Goal: Information Seeking & Learning: Learn about a topic

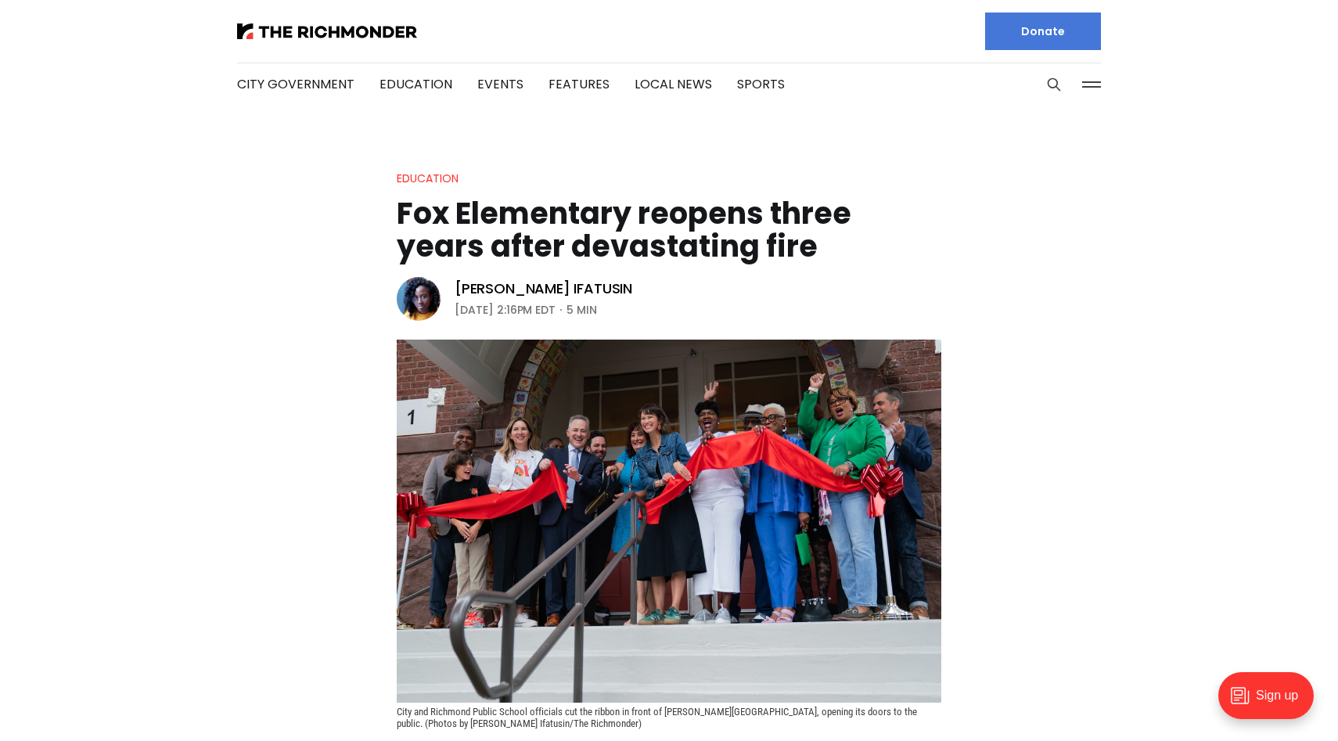
click at [698, 440] on img at bounding box center [669, 521] width 545 height 363
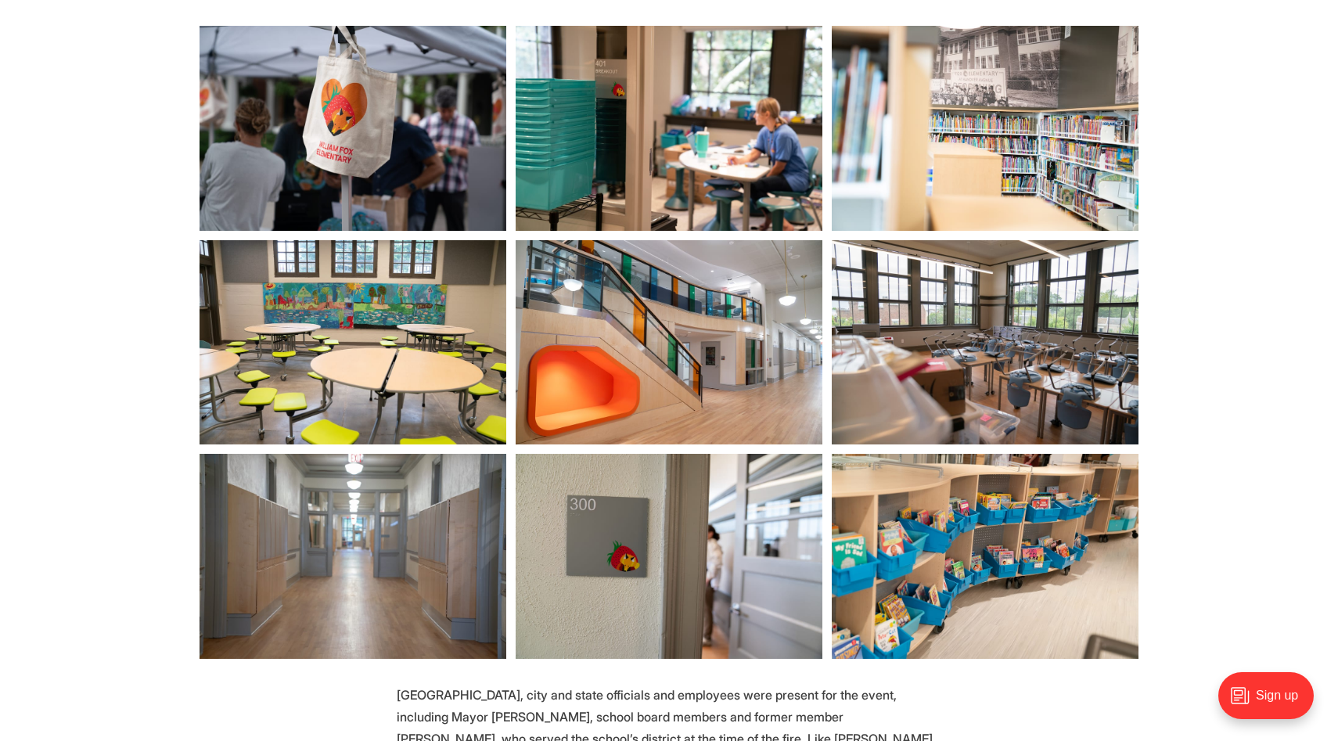
scroll to position [1147, 0]
click at [409, 389] on img at bounding box center [353, 342] width 307 height 204
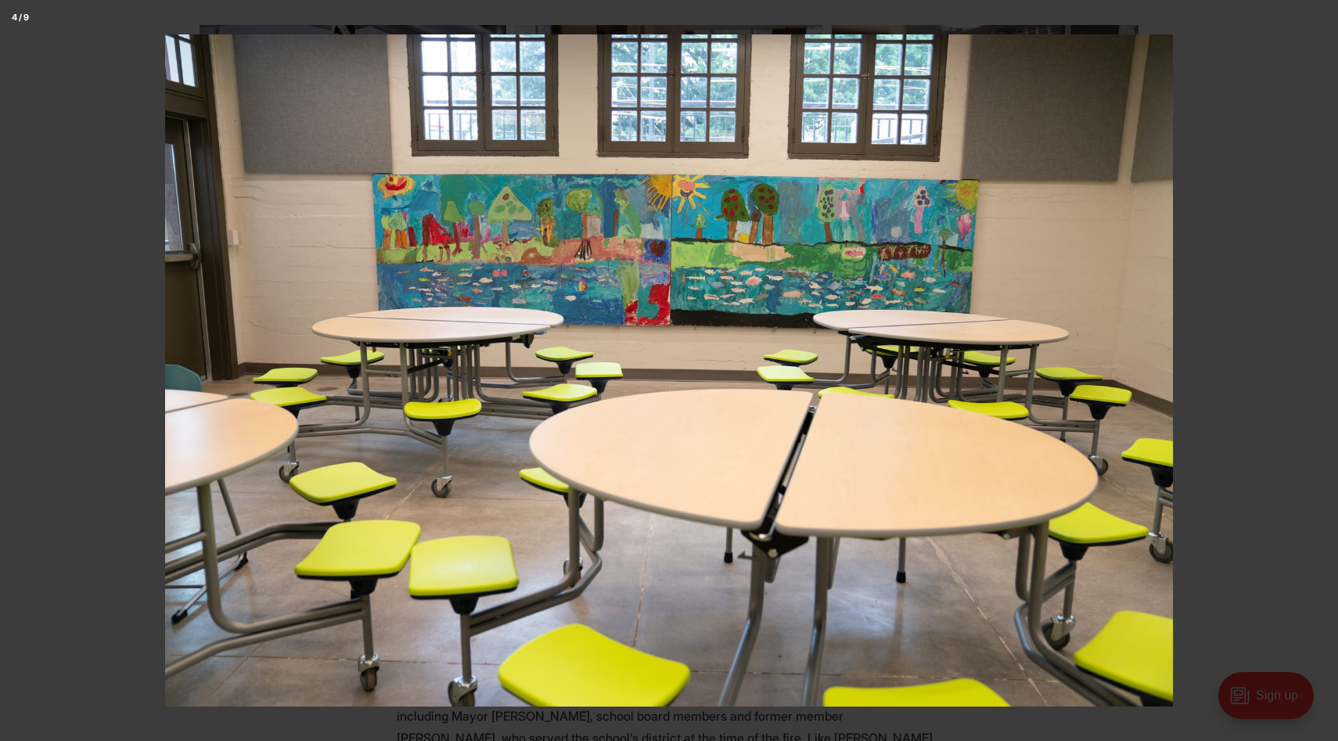
click at [1322, 369] on button at bounding box center [1311, 371] width 55 height 78
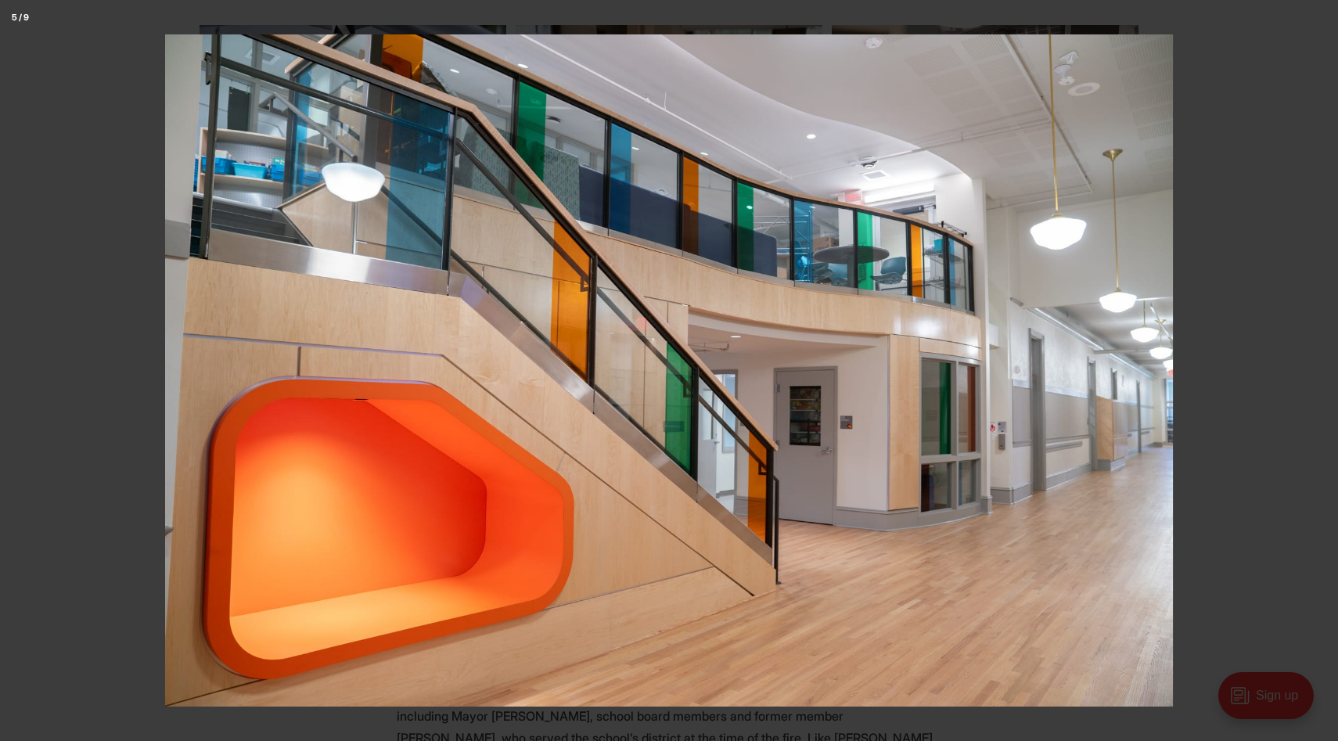
click at [1322, 369] on button at bounding box center [1311, 371] width 55 height 78
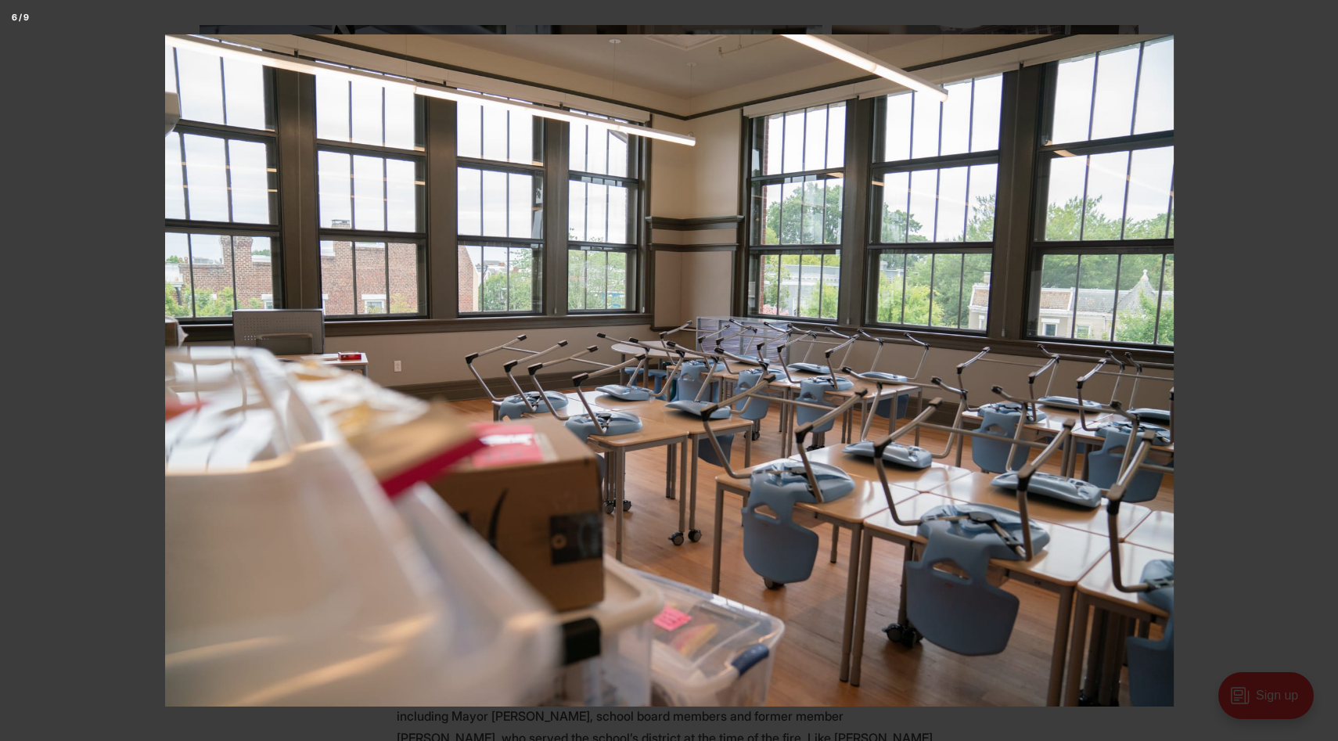
click at [1322, 369] on button at bounding box center [1311, 371] width 55 height 78
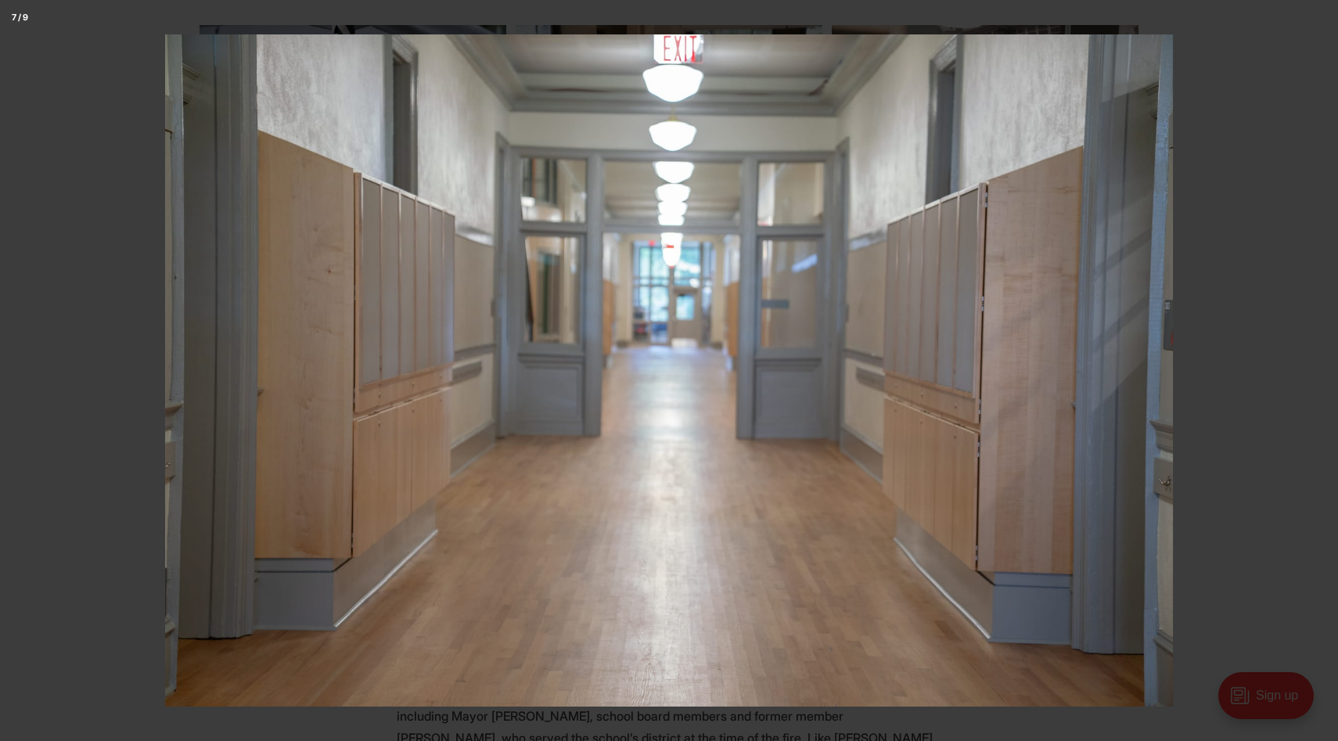
click at [1322, 369] on button at bounding box center [1311, 371] width 55 height 78
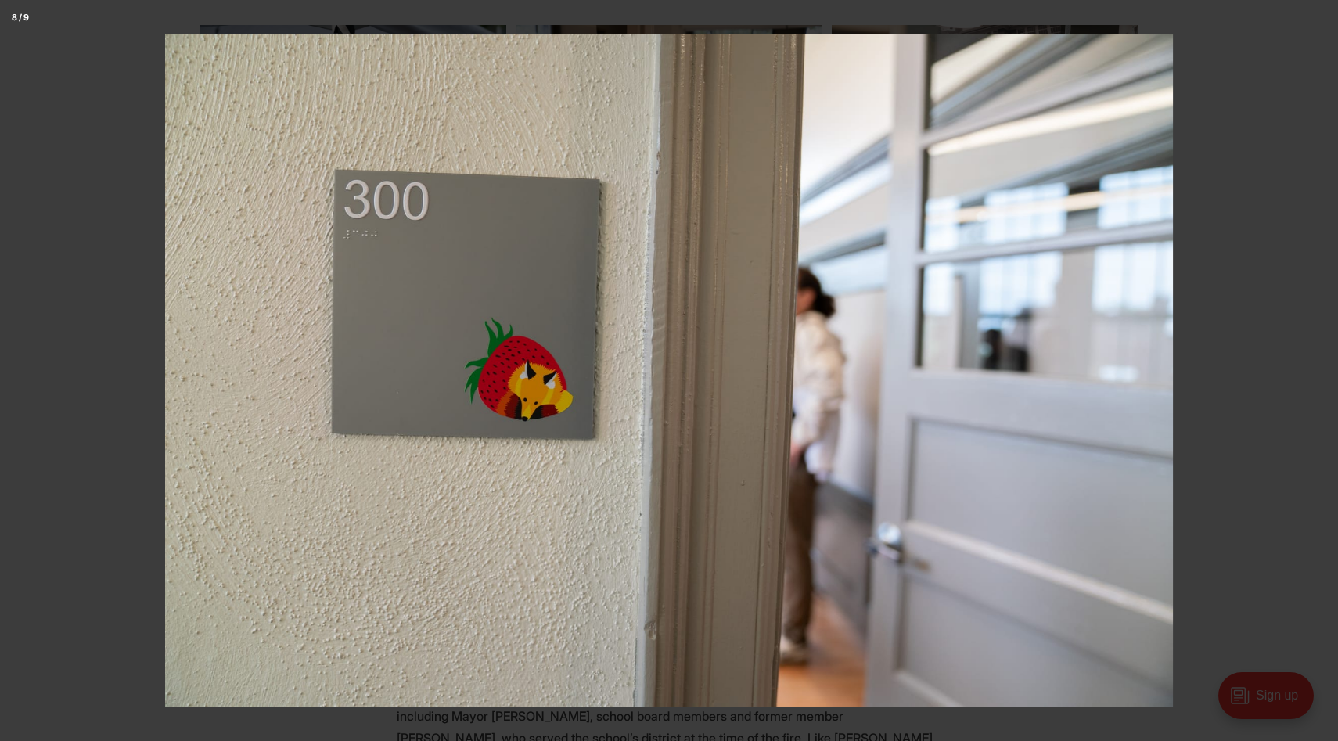
click at [1322, 369] on button at bounding box center [1311, 371] width 55 height 78
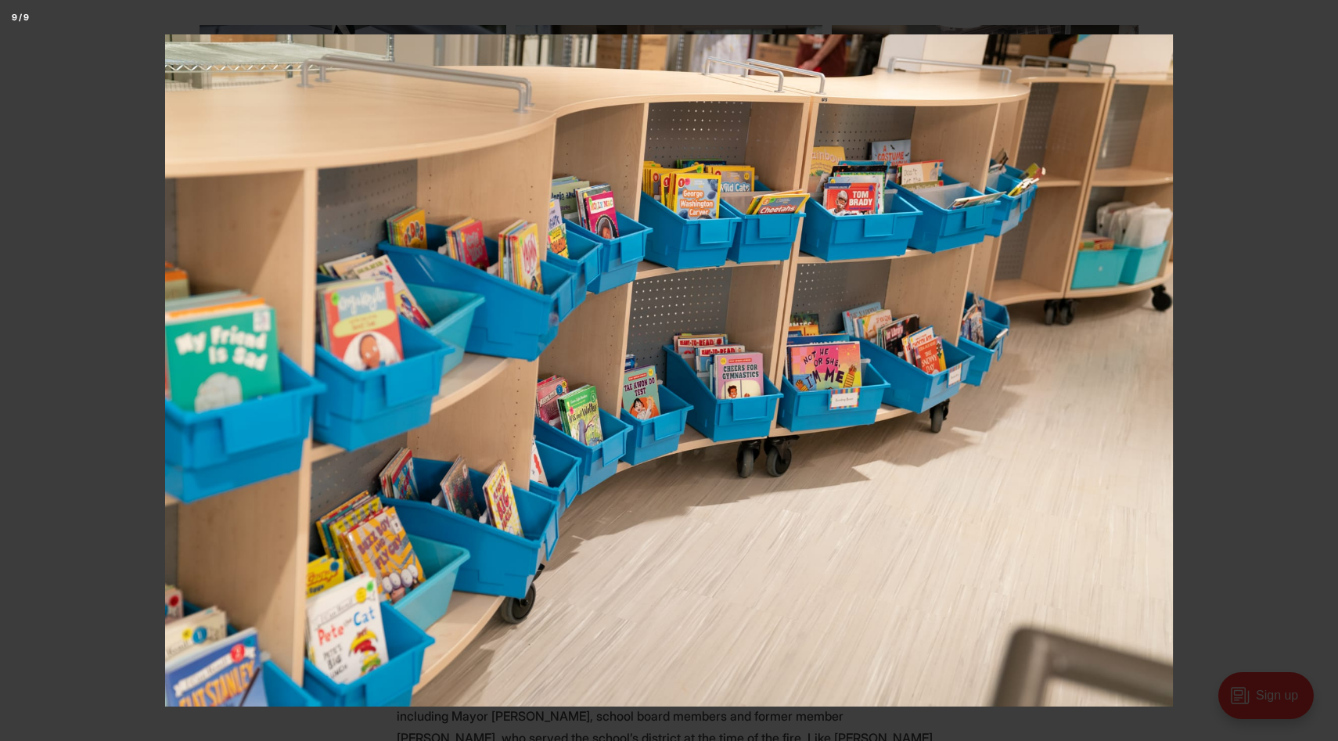
click at [1322, 369] on button at bounding box center [1311, 371] width 55 height 78
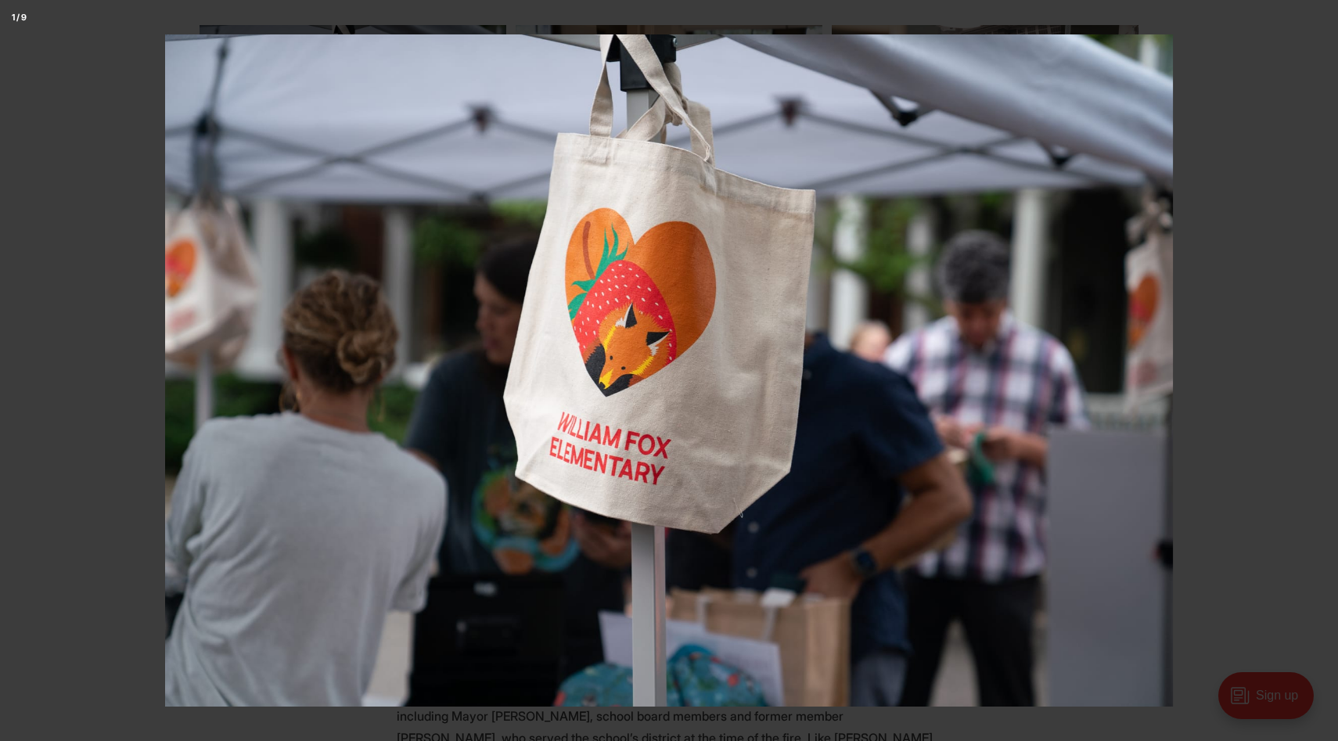
click at [1322, 369] on button at bounding box center [1311, 371] width 55 height 78
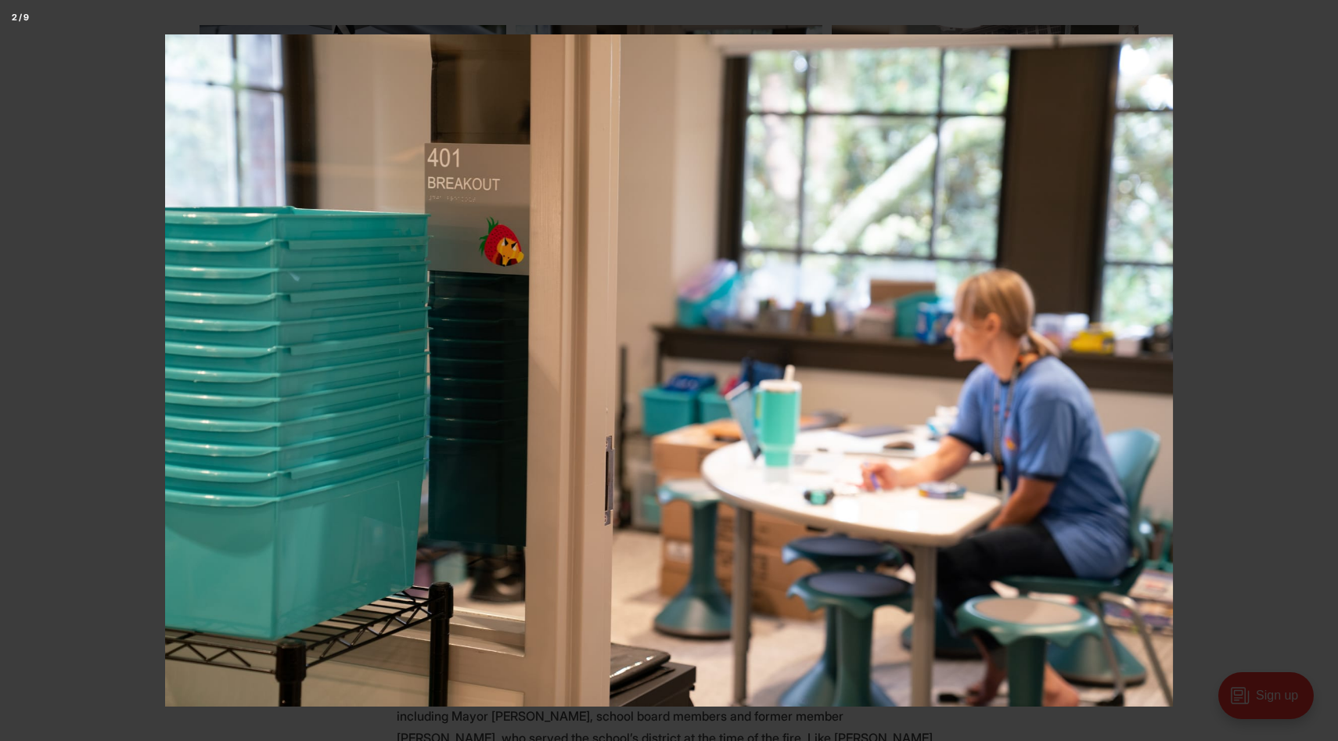
click at [1322, 369] on button at bounding box center [1311, 371] width 55 height 78
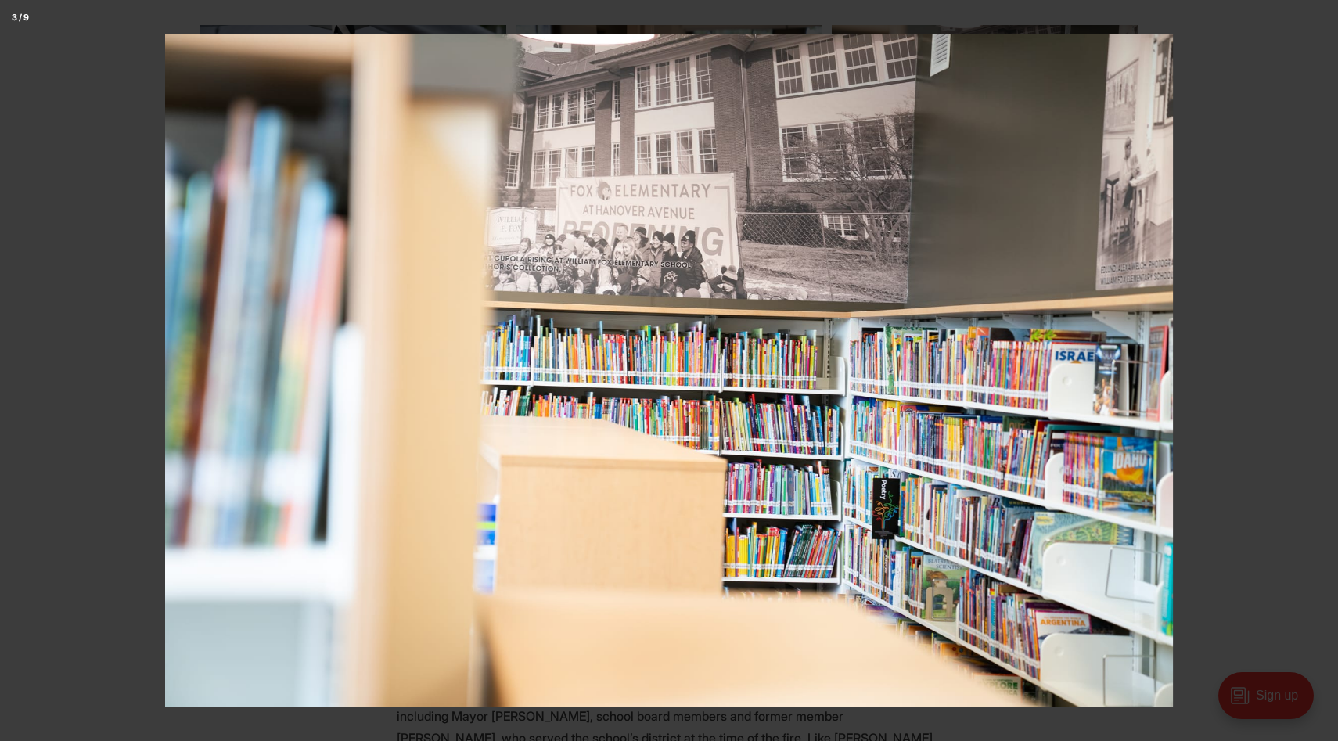
click at [1322, 369] on button at bounding box center [1311, 371] width 55 height 78
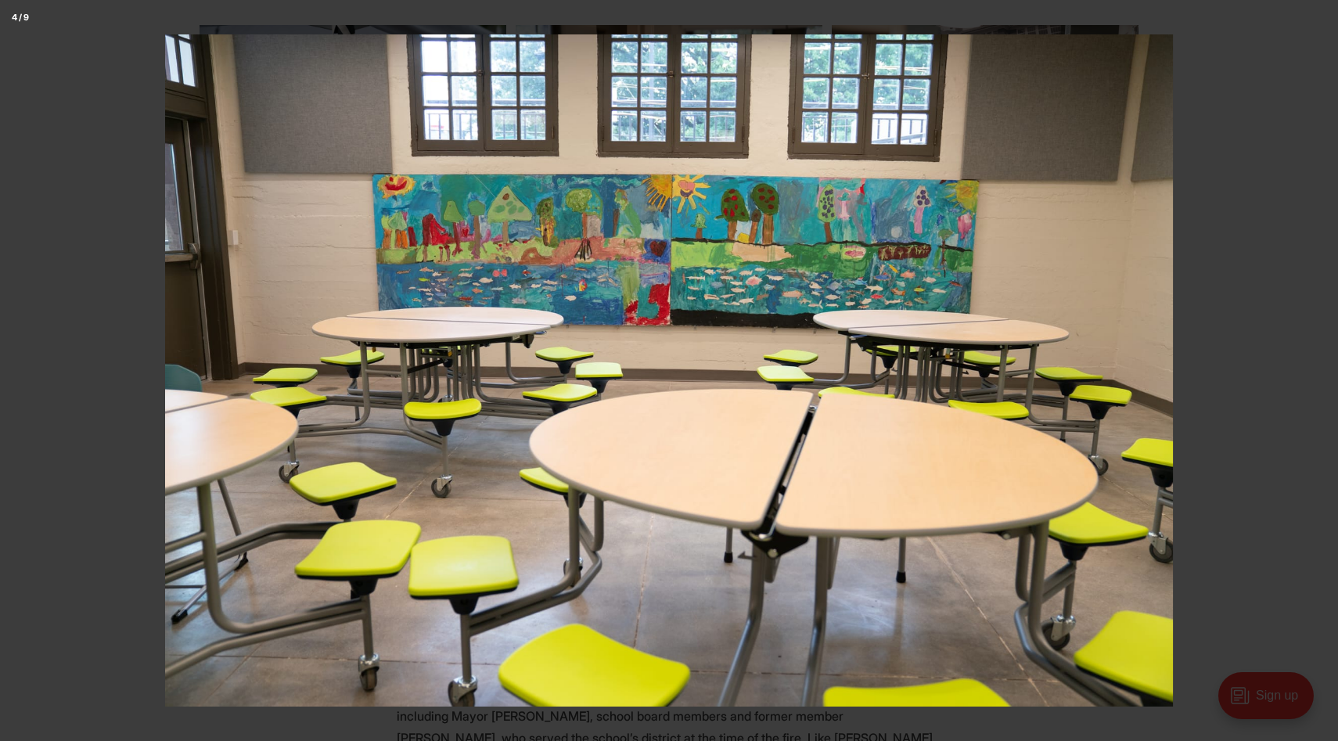
click at [1322, 369] on button at bounding box center [1311, 371] width 55 height 78
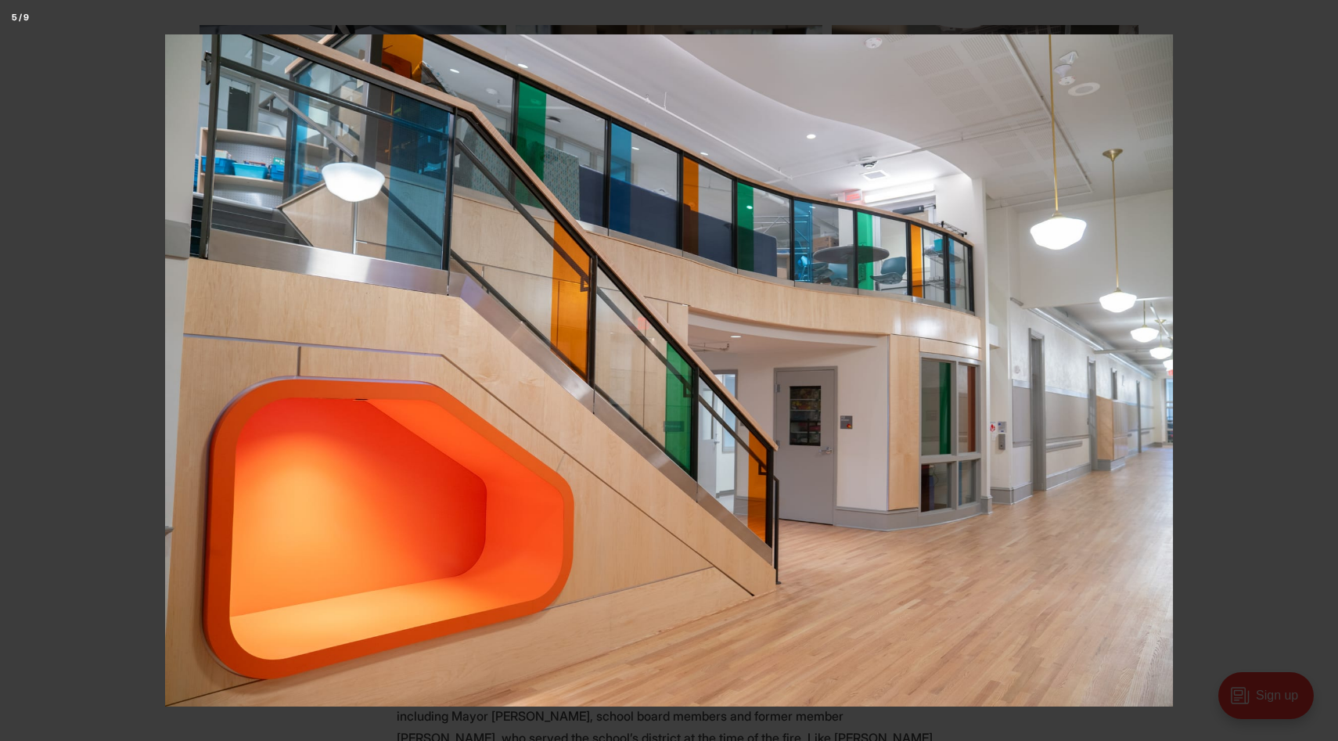
click at [1322, 369] on button at bounding box center [1311, 371] width 55 height 78
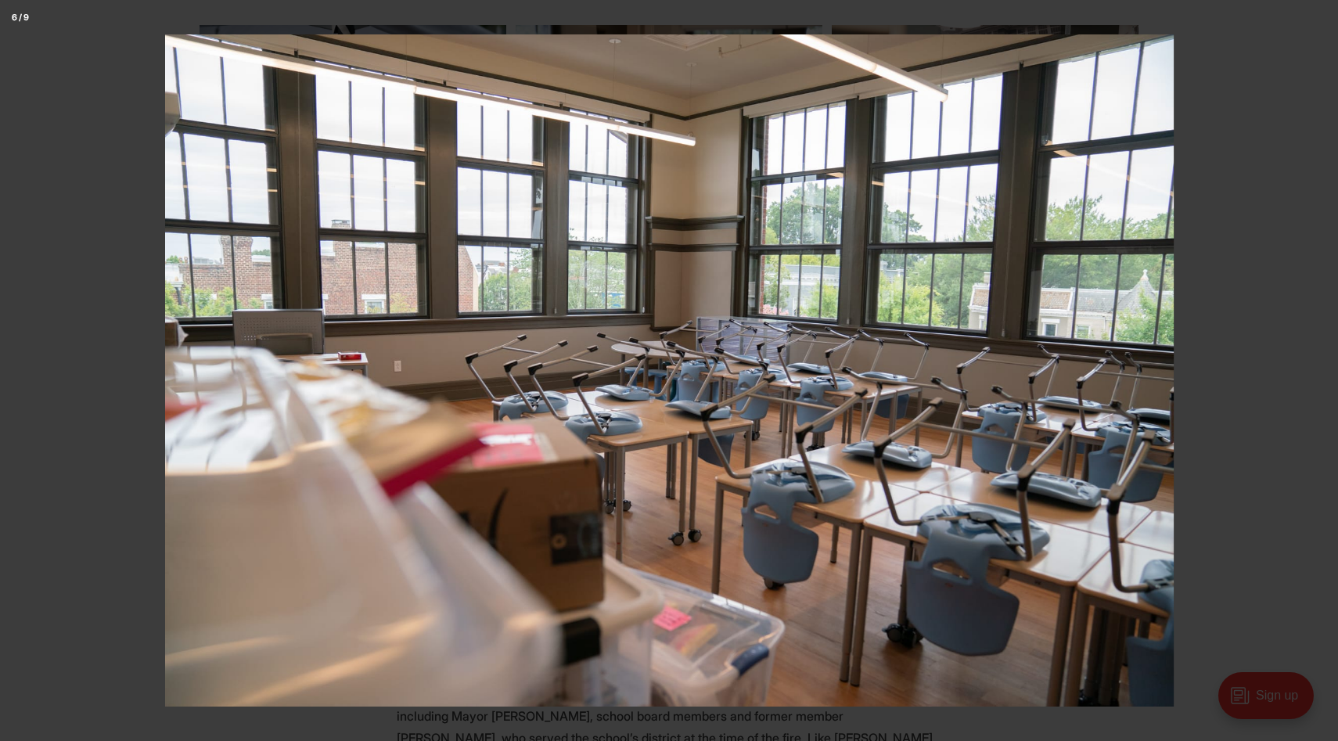
click at [1322, 369] on button at bounding box center [1311, 371] width 55 height 78
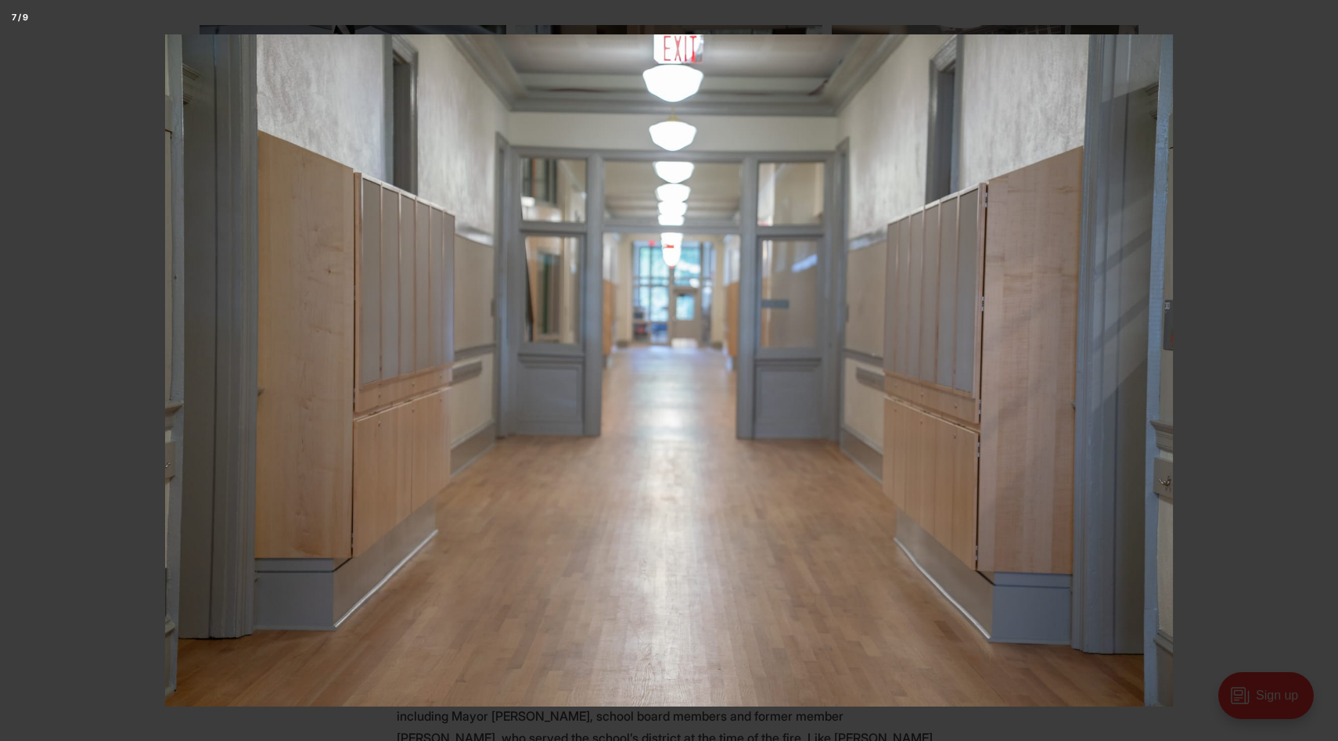
click at [1322, 369] on button at bounding box center [1311, 371] width 55 height 78
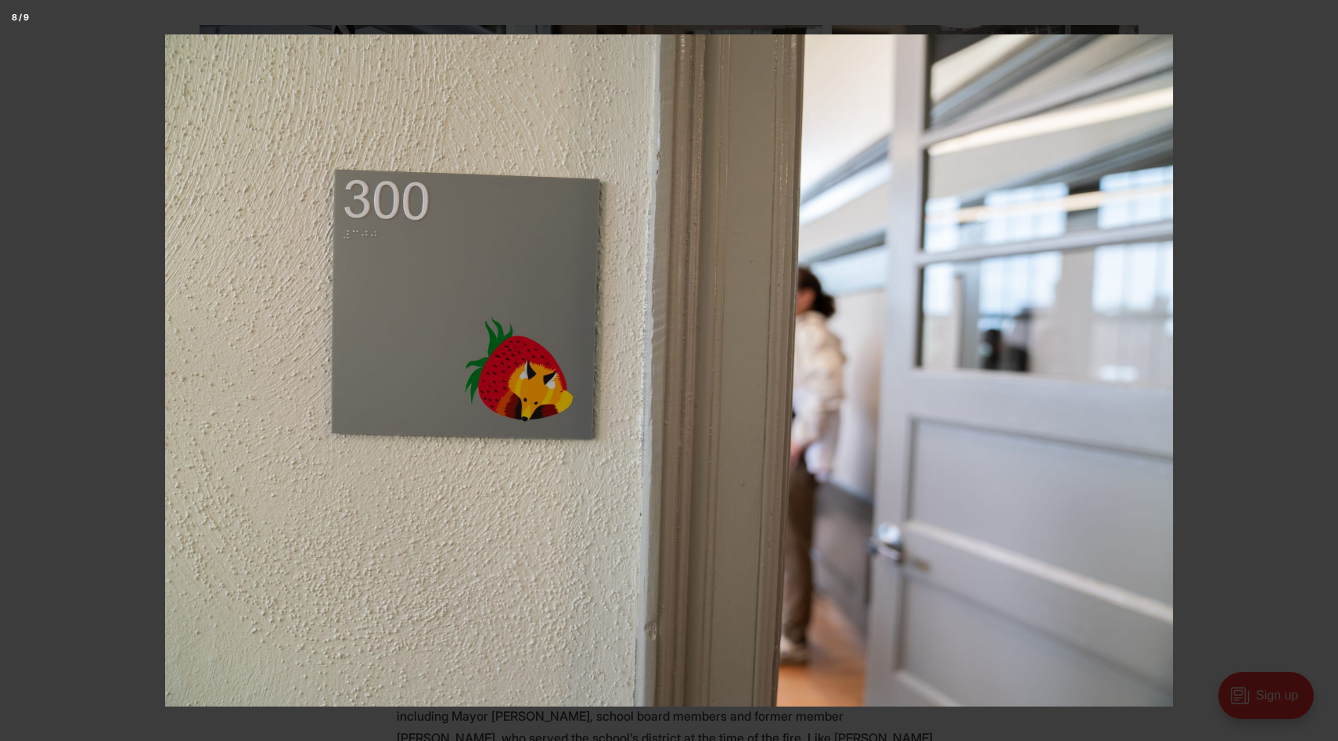
click at [1322, 369] on button at bounding box center [1311, 371] width 55 height 78
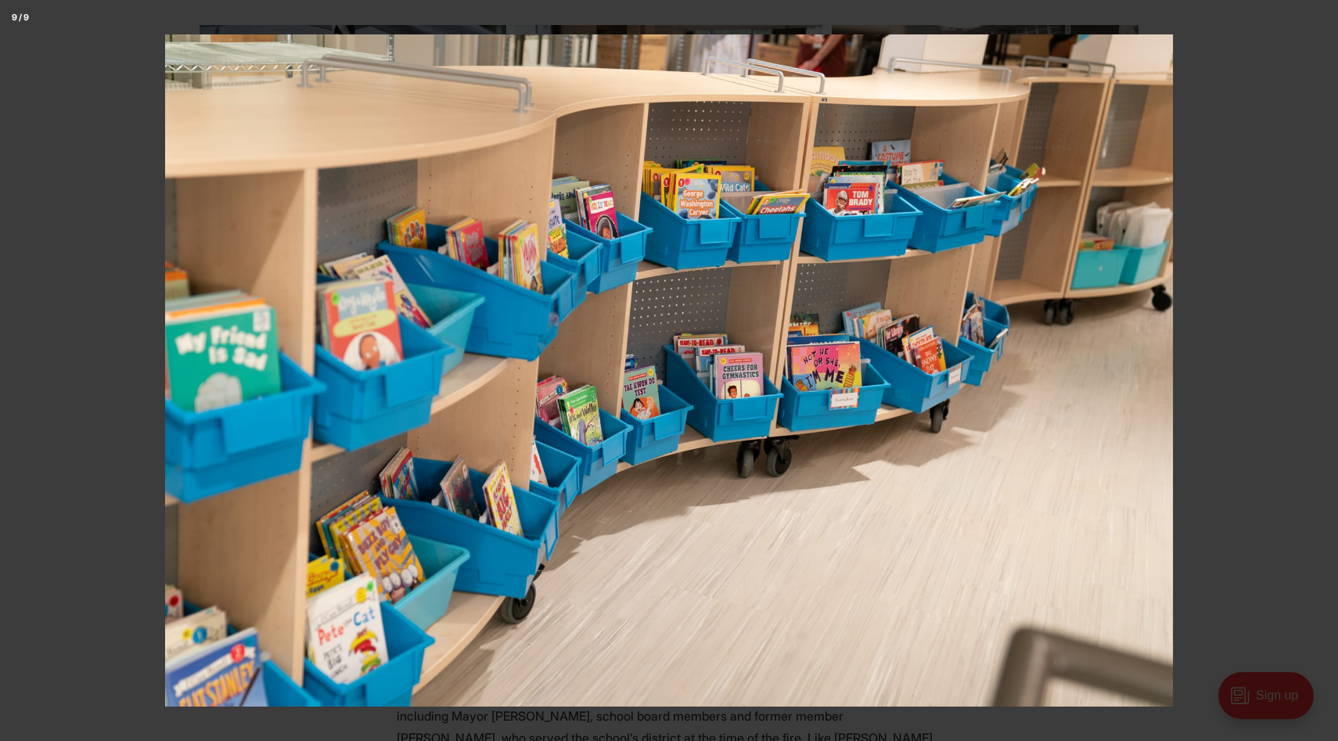
click at [1322, 369] on button at bounding box center [1311, 371] width 55 height 78
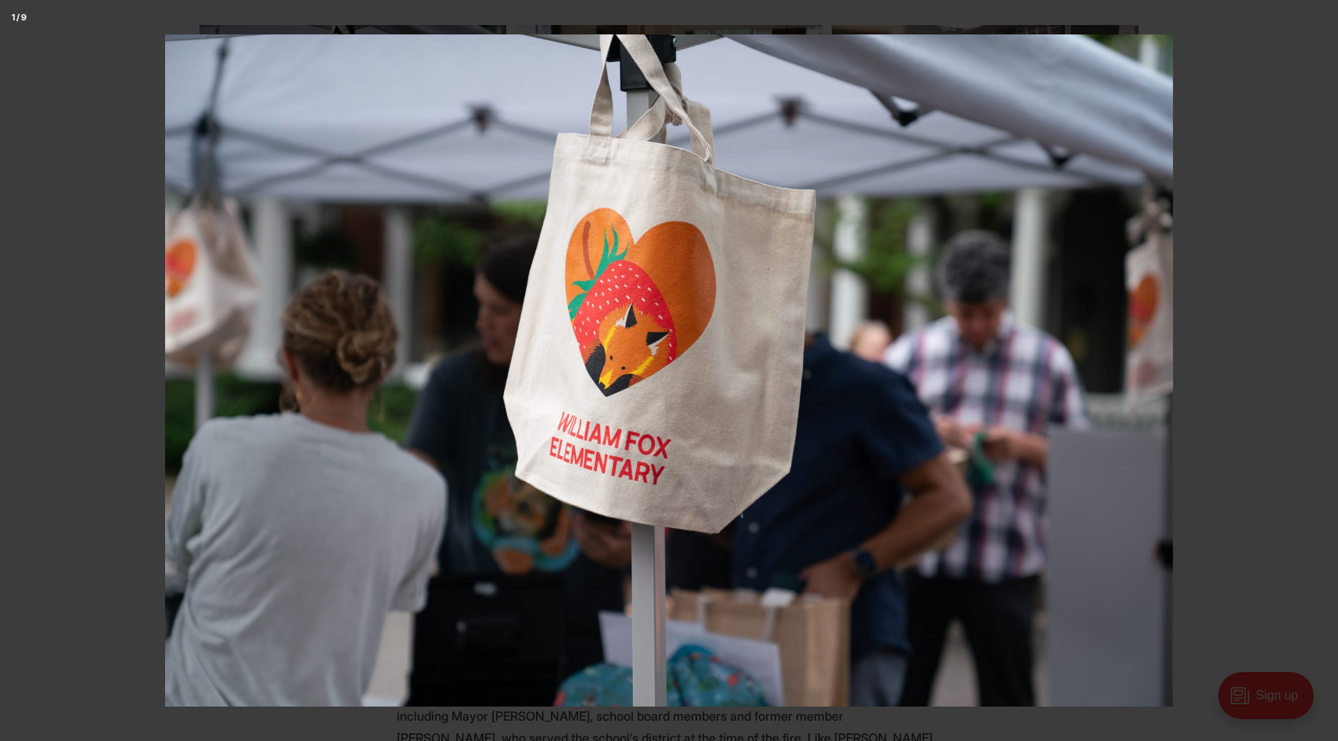
click at [1316, 20] on button at bounding box center [1321, 17] width 34 height 34
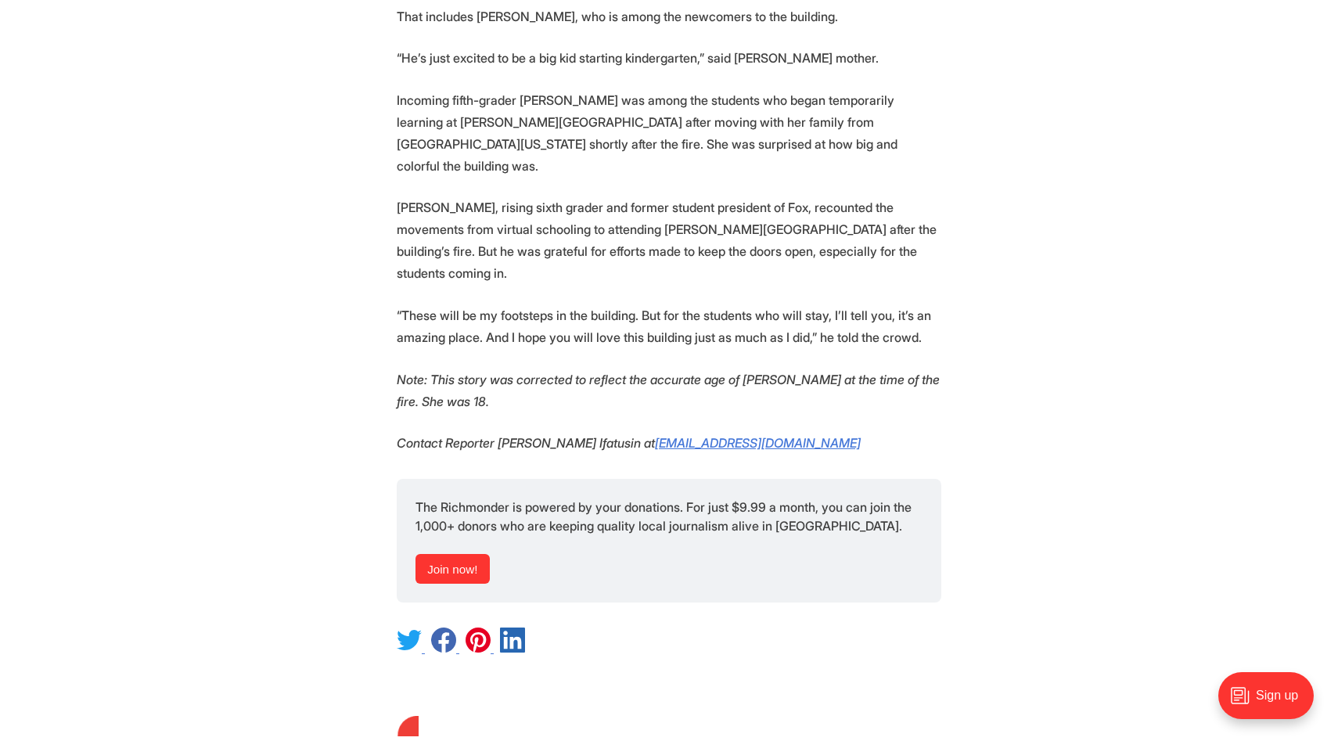
scroll to position [3889, 0]
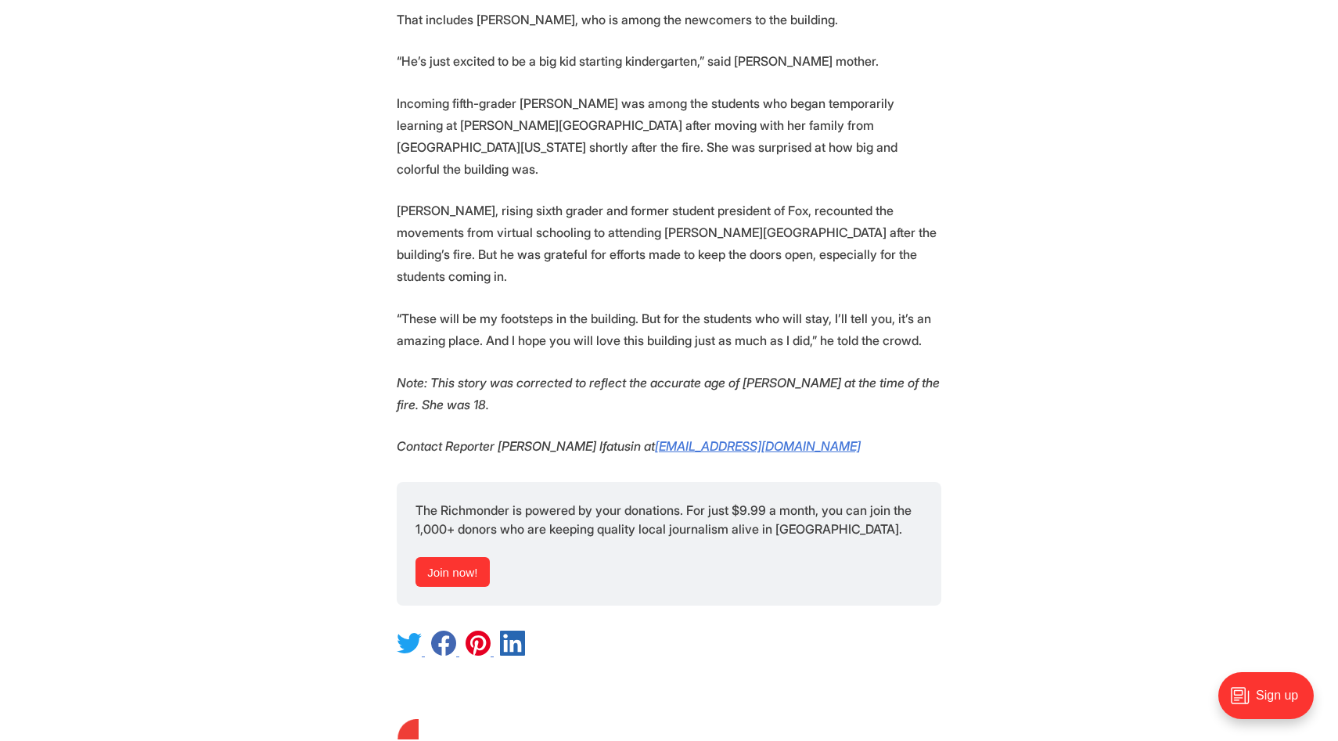
drag, startPoint x: 1086, startPoint y: 340, endPoint x: 1086, endPoint y: 348, distance: 8.6
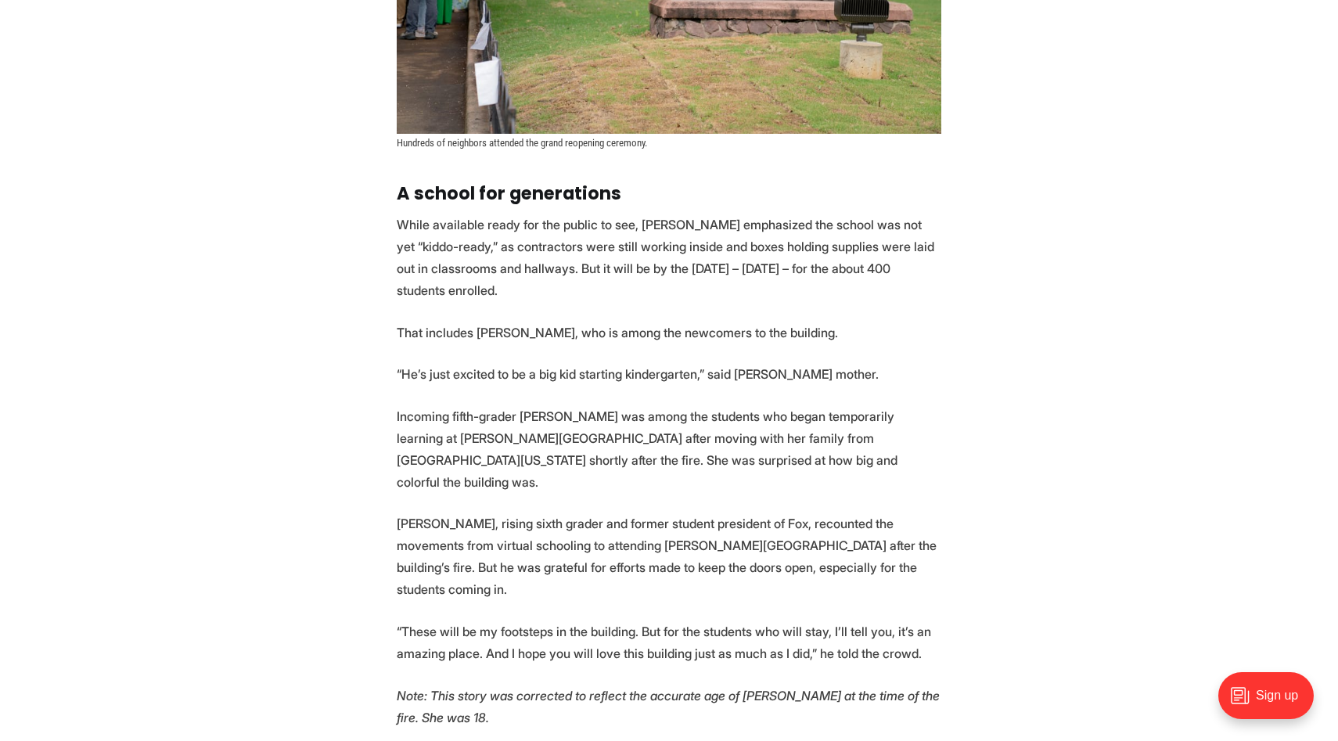
scroll to position [3560, 0]
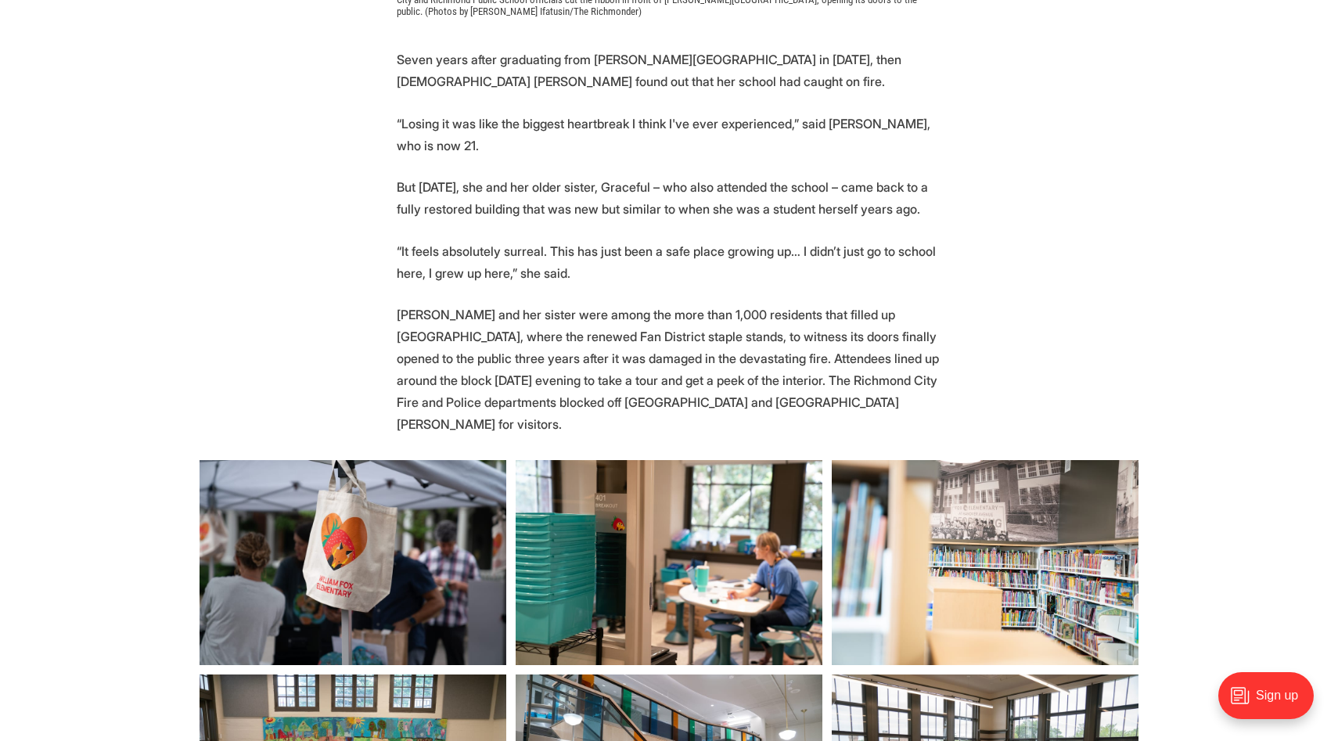
scroll to position [721, 0]
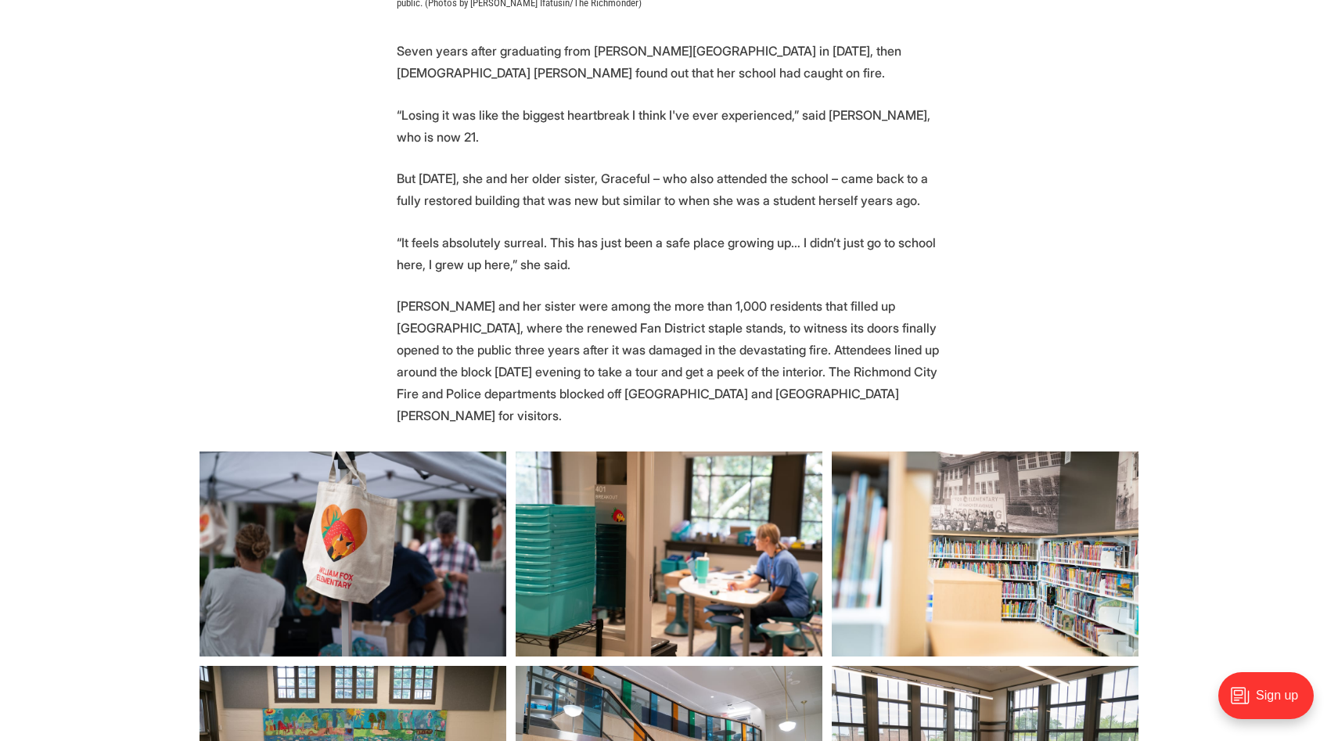
click at [287, 509] on img at bounding box center [353, 554] width 307 height 204
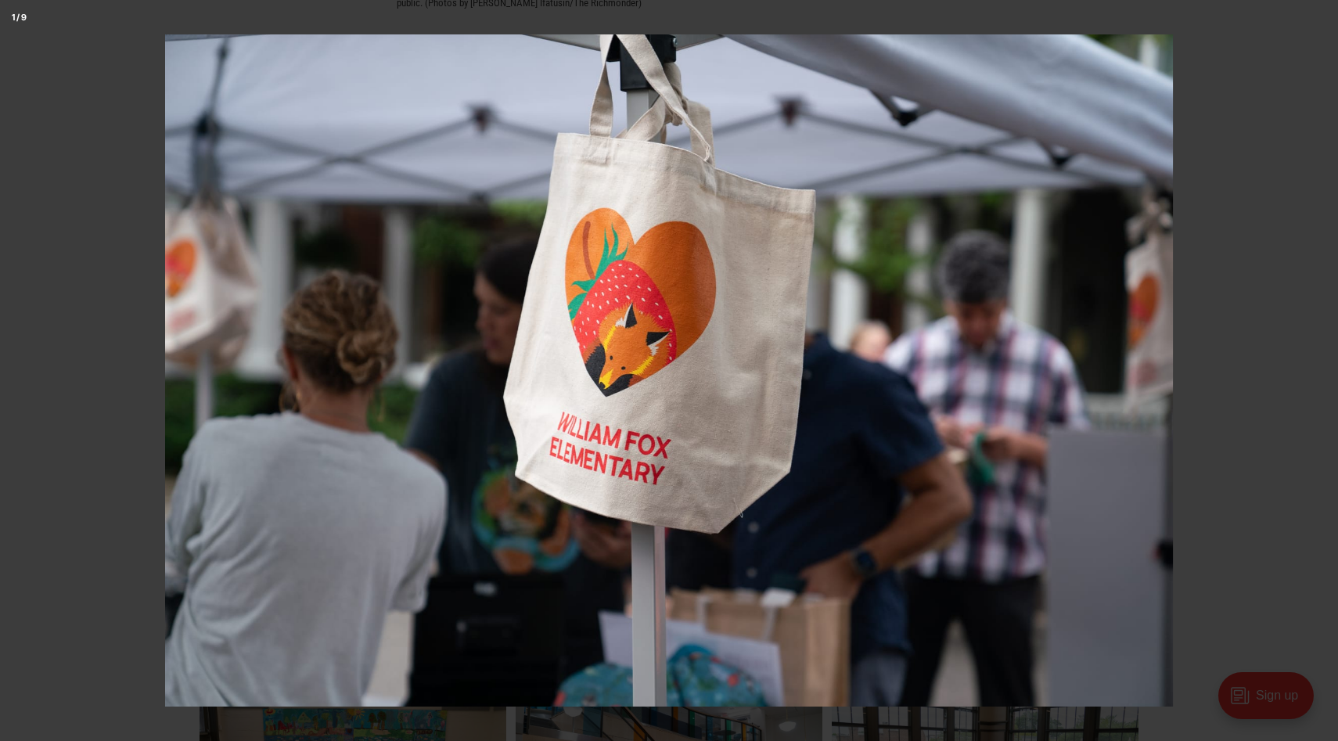
click at [1317, 371] on button at bounding box center [1311, 371] width 55 height 78
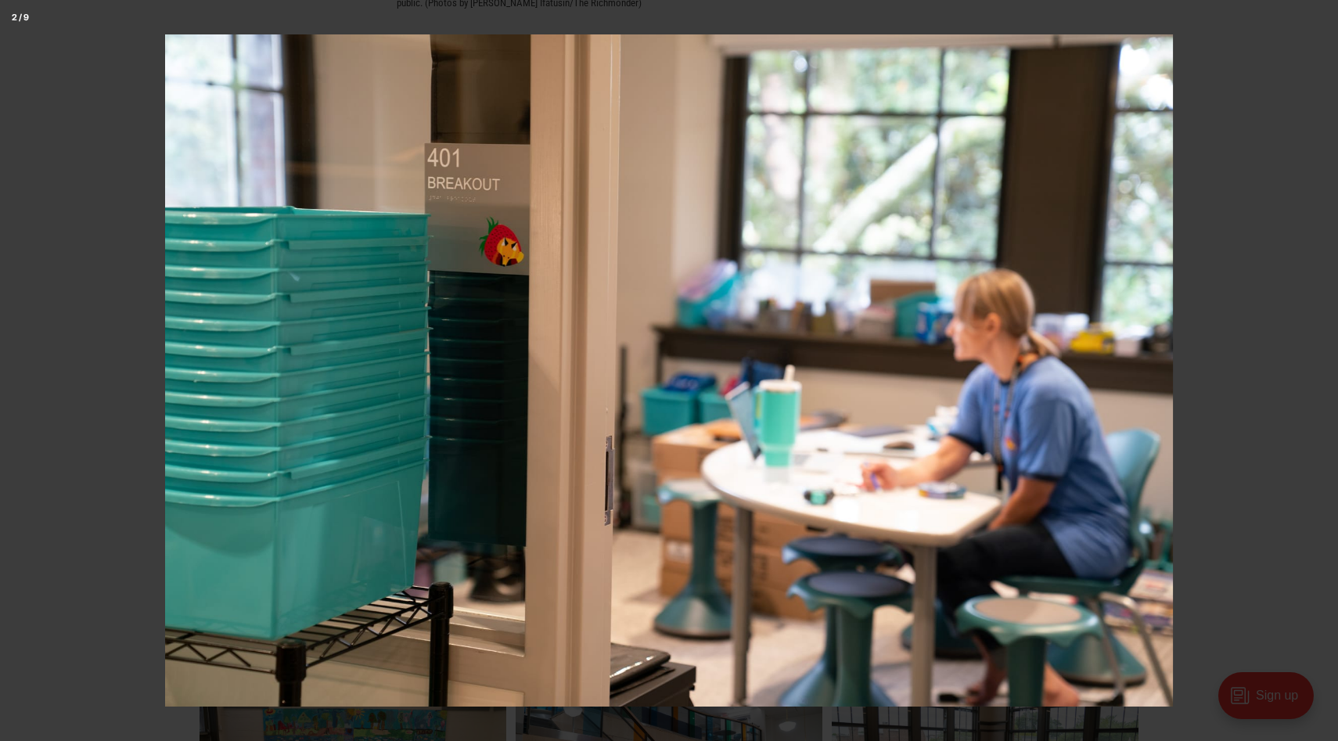
click at [1317, 371] on button at bounding box center [1311, 371] width 55 height 78
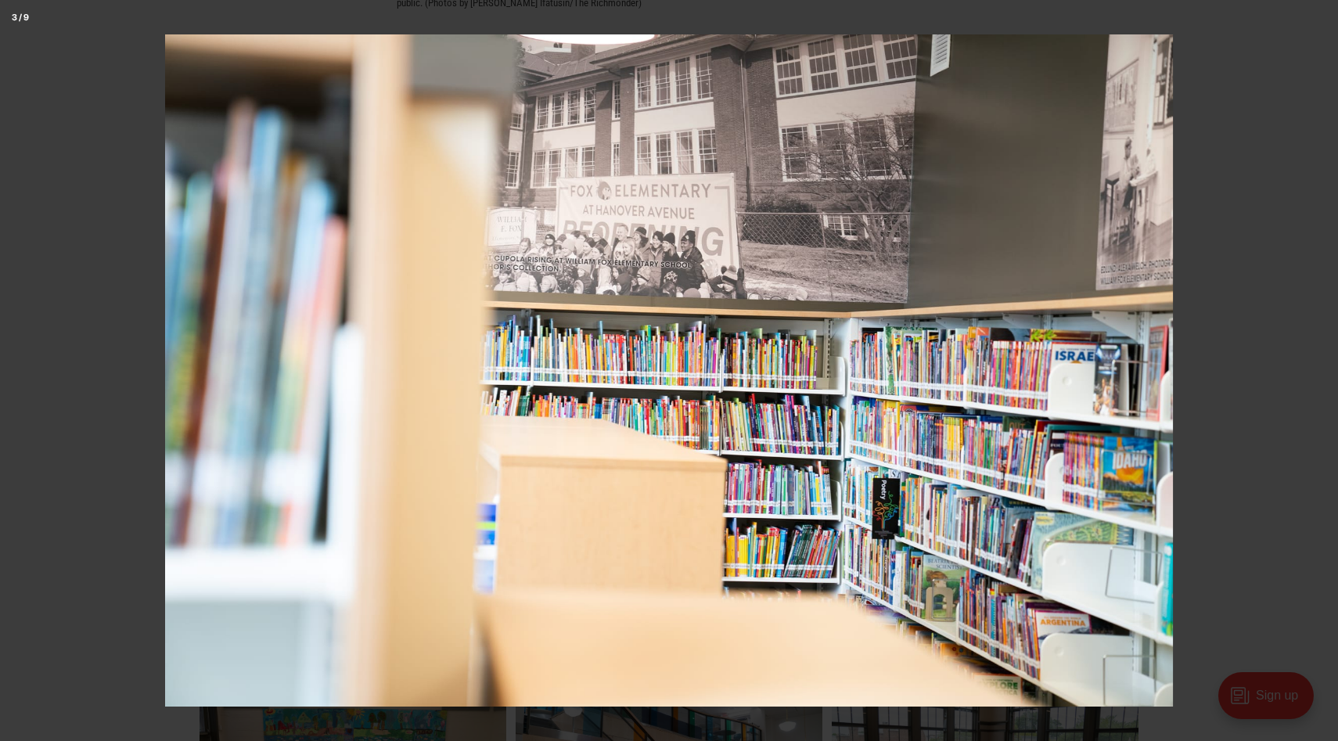
click at [1317, 371] on button at bounding box center [1311, 371] width 55 height 78
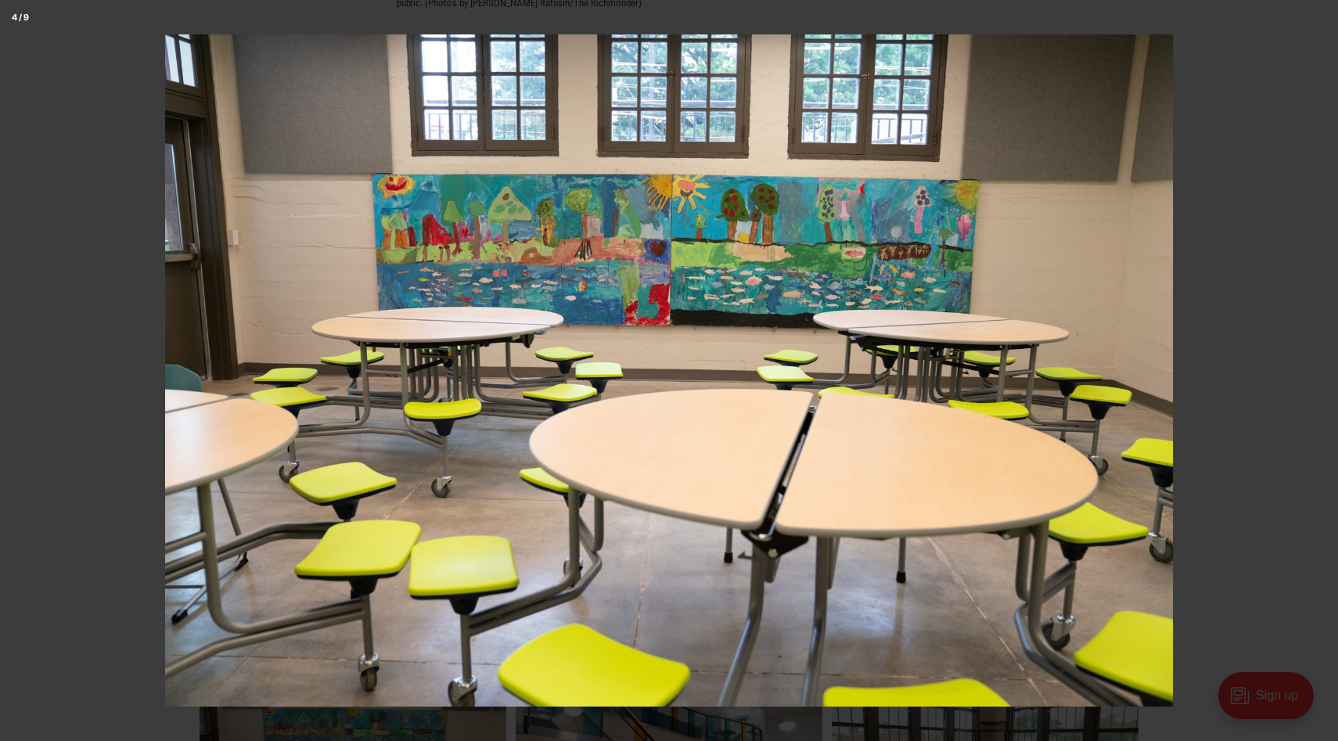
click at [1317, 371] on button at bounding box center [1311, 371] width 55 height 78
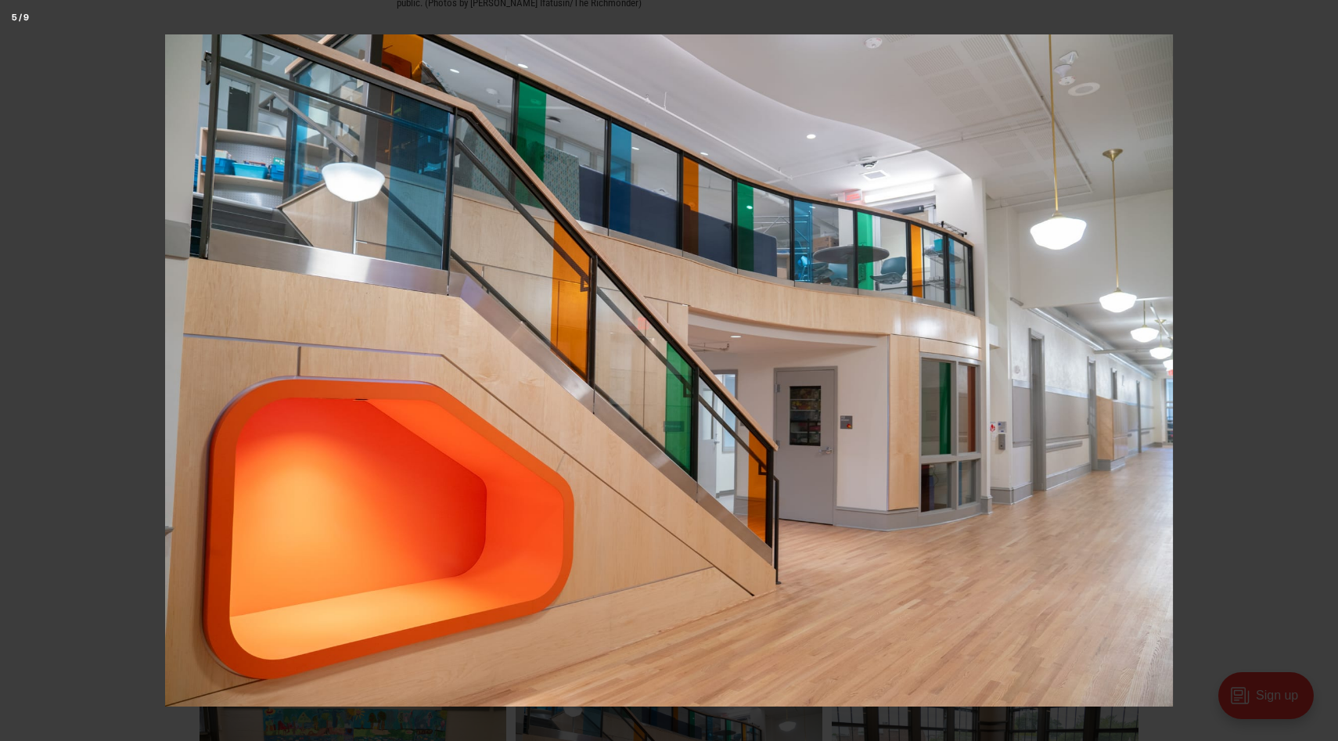
click at [1317, 371] on button at bounding box center [1311, 371] width 55 height 78
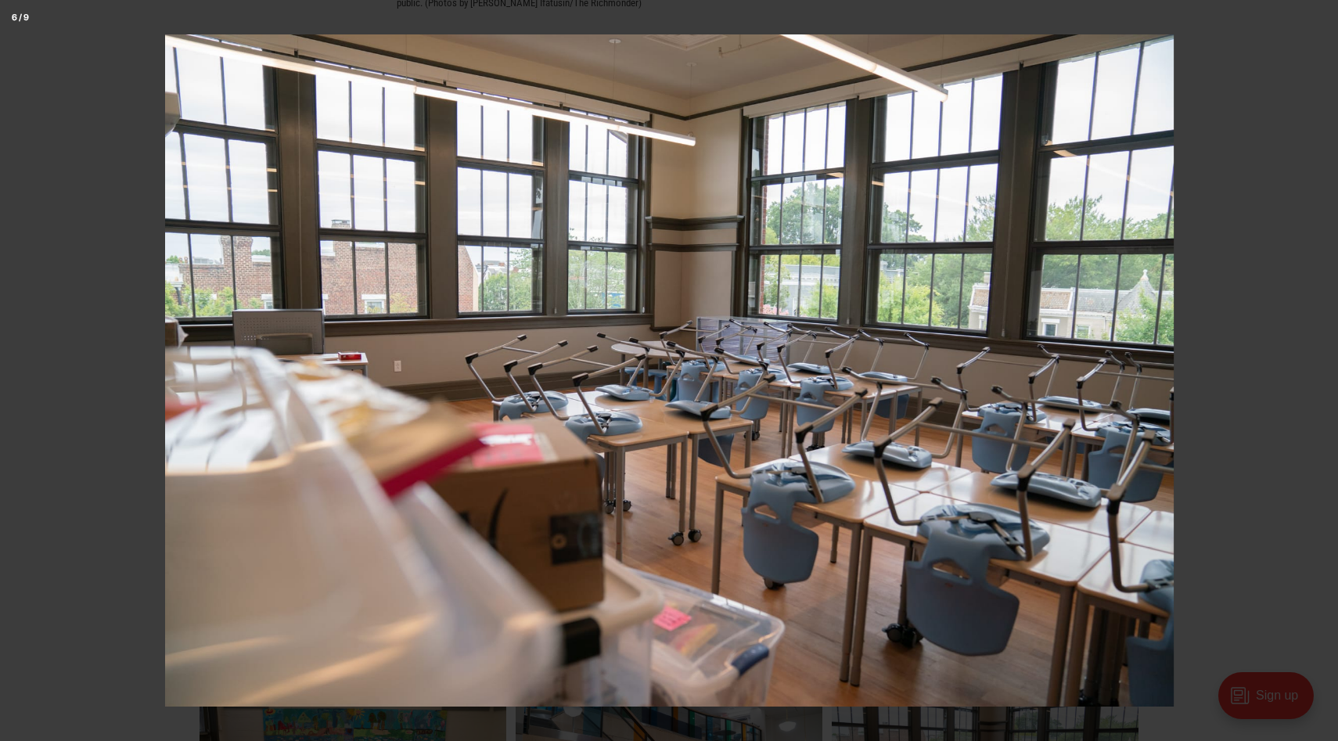
click at [1317, 371] on button at bounding box center [1311, 371] width 55 height 78
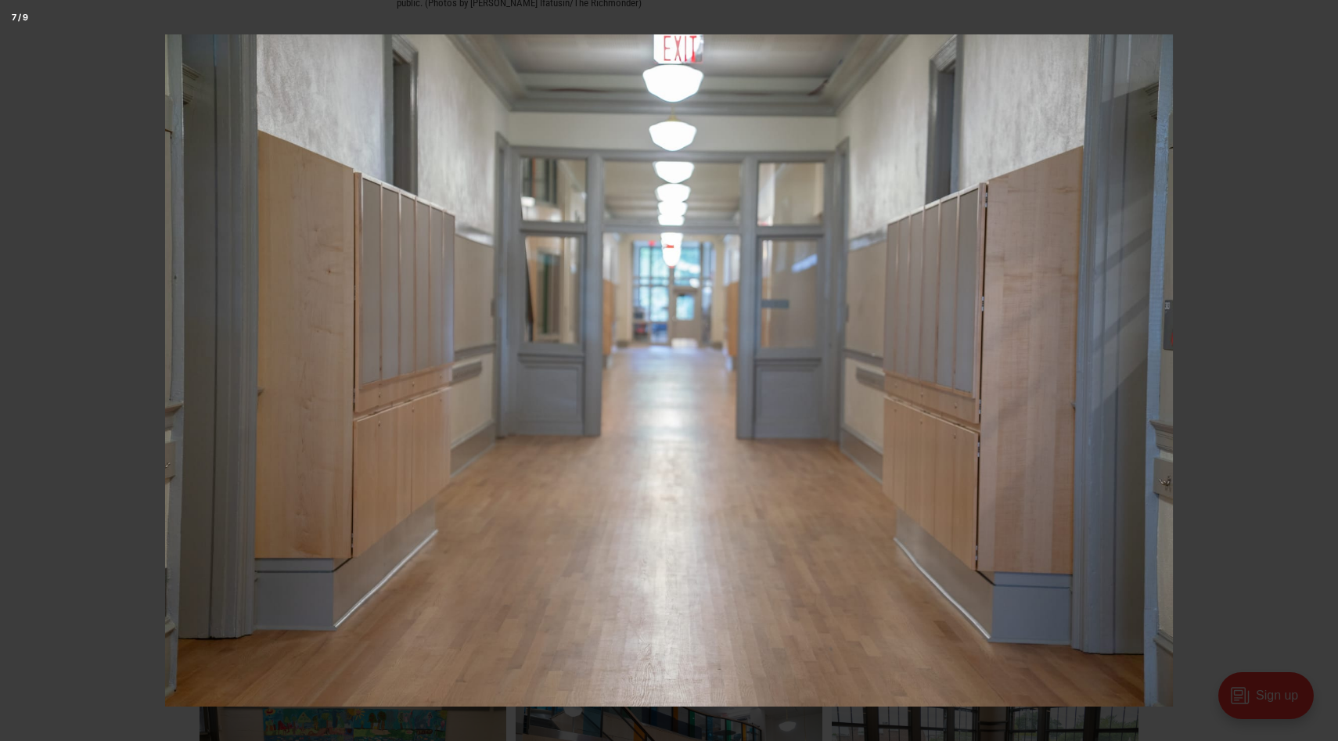
click at [1317, 371] on button at bounding box center [1311, 371] width 55 height 78
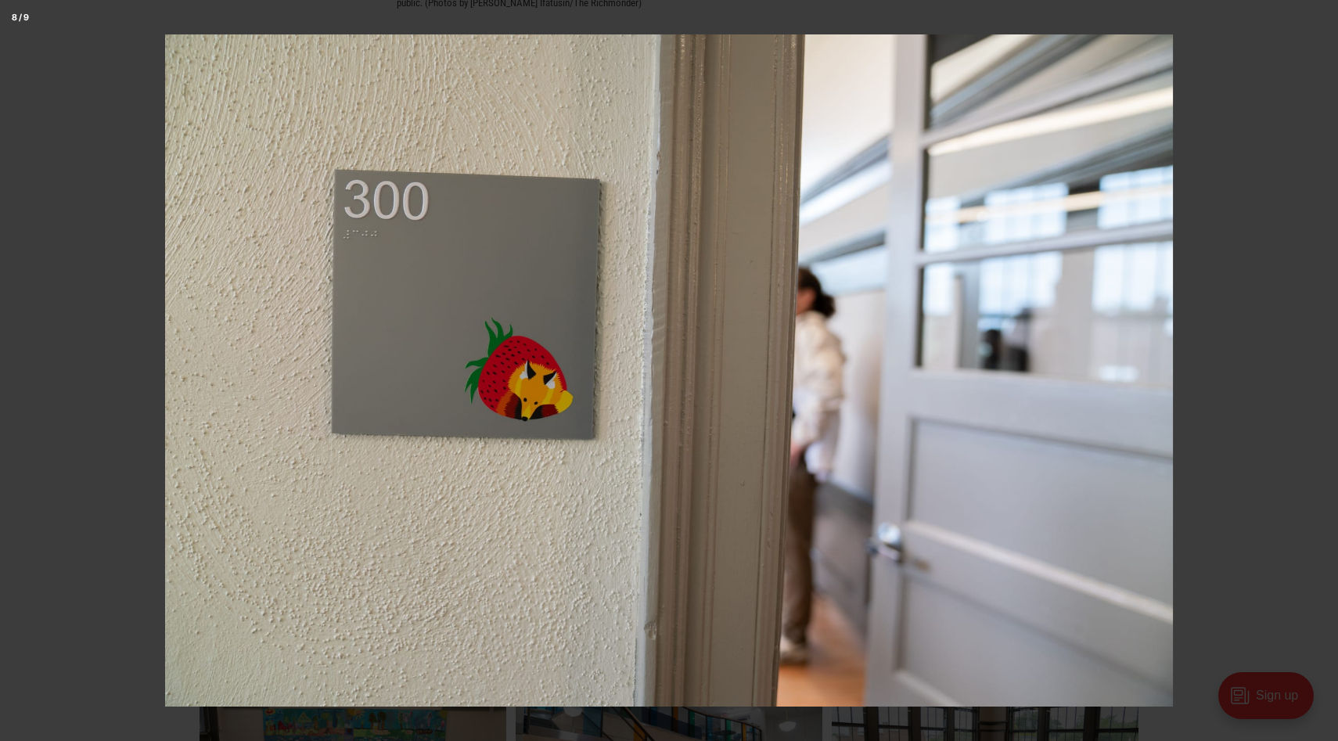
click at [1317, 371] on button at bounding box center [1311, 371] width 55 height 78
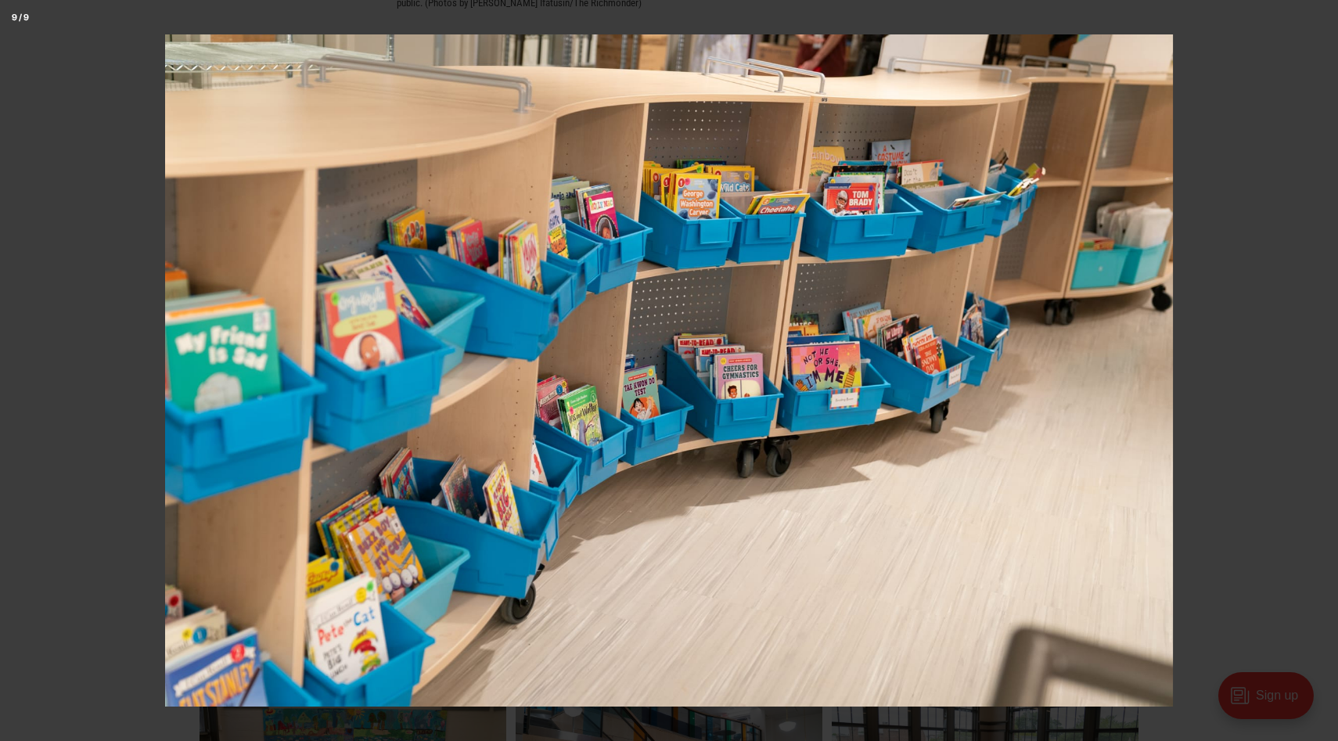
click at [1317, 371] on button at bounding box center [1311, 371] width 55 height 78
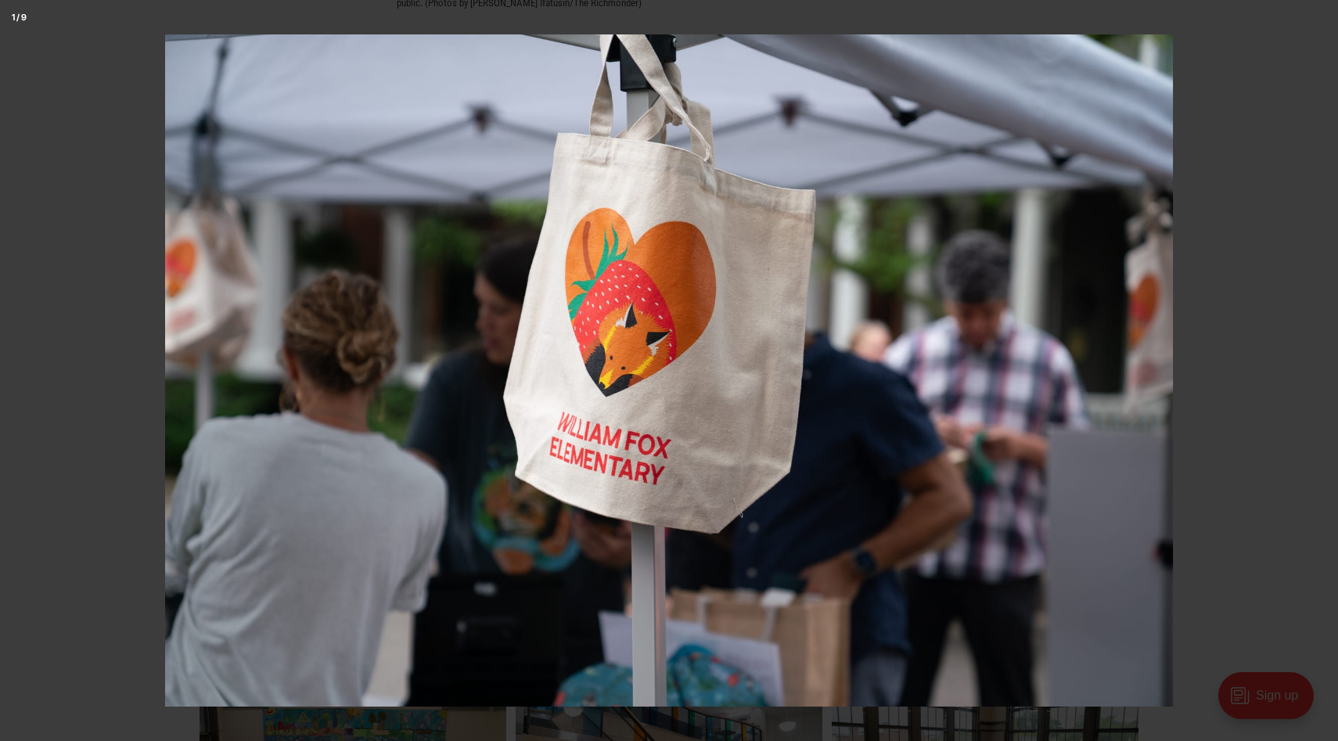
click at [1317, 371] on button at bounding box center [1311, 371] width 55 height 78
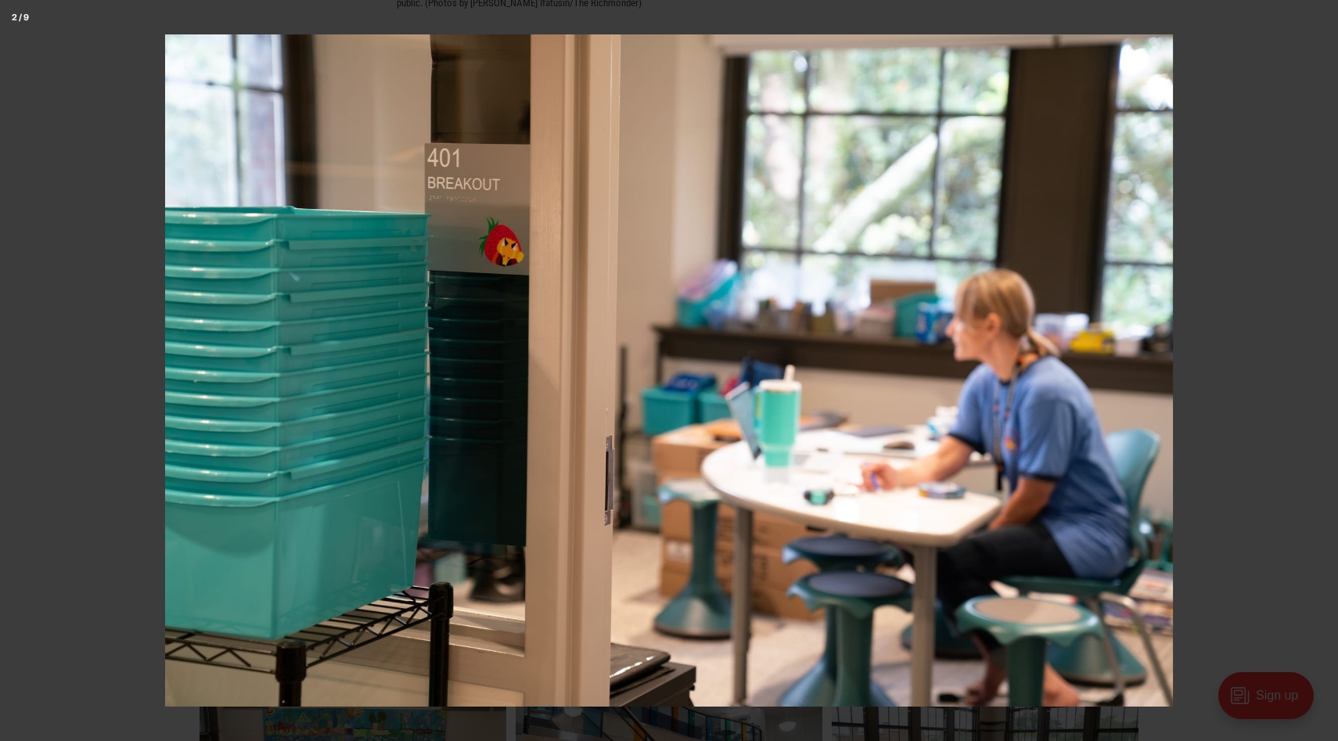
click at [1317, 371] on button at bounding box center [1311, 371] width 55 height 78
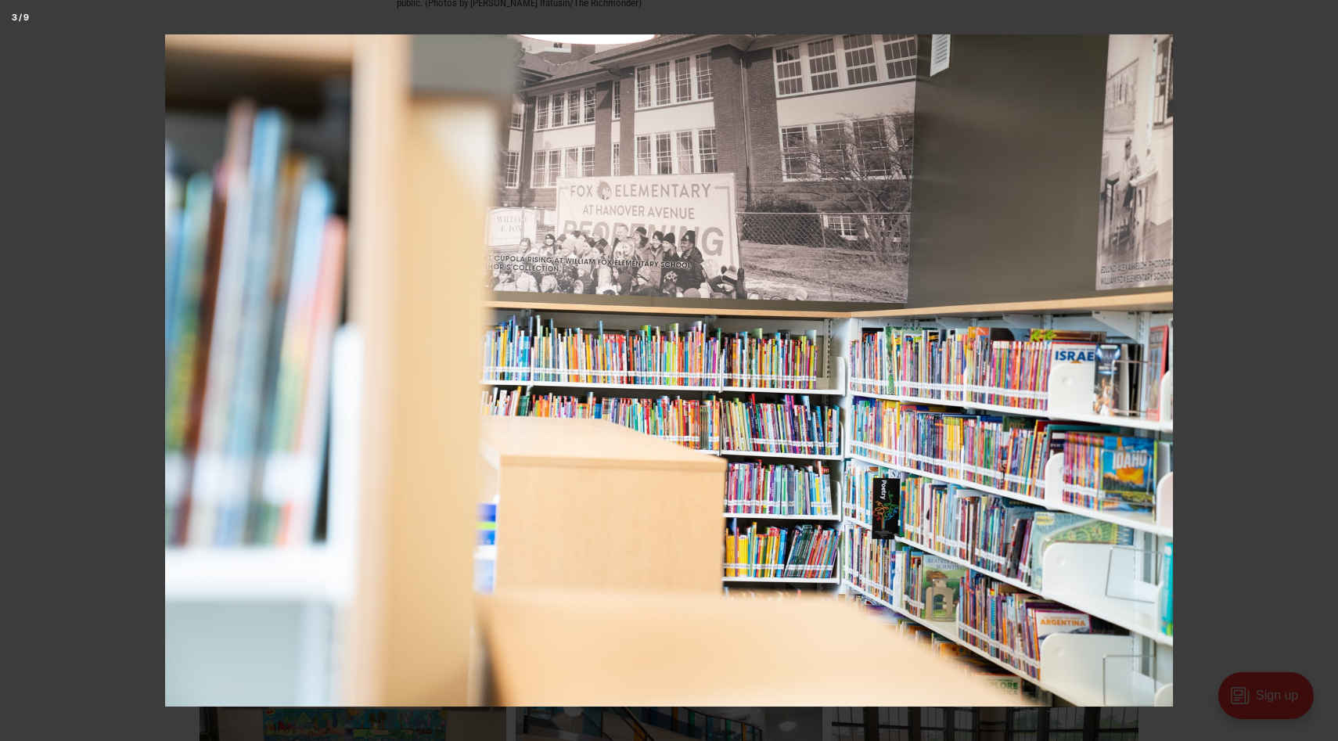
click at [1317, 371] on button at bounding box center [1311, 371] width 55 height 78
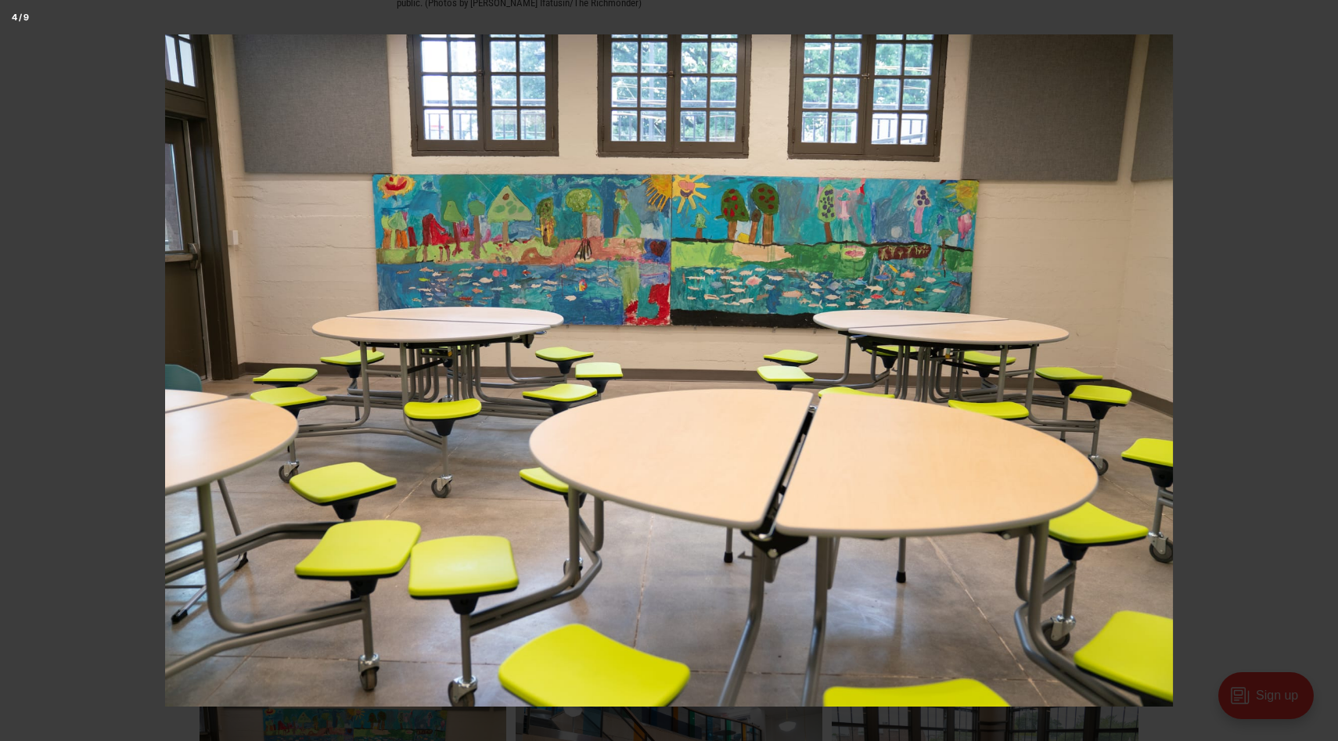
click at [1317, 371] on button at bounding box center [1311, 371] width 55 height 78
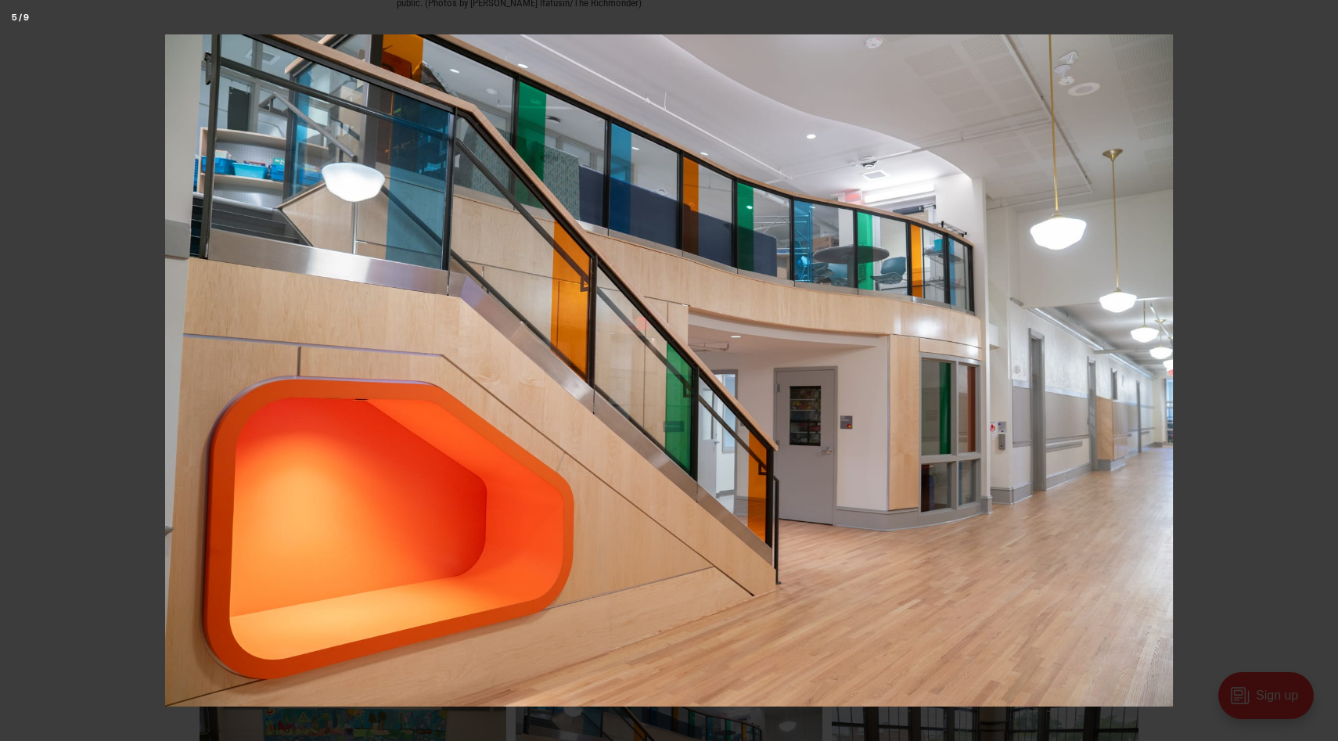
click at [1317, 373] on button at bounding box center [1311, 371] width 55 height 78
